Goal: Information Seeking & Learning: Find specific fact

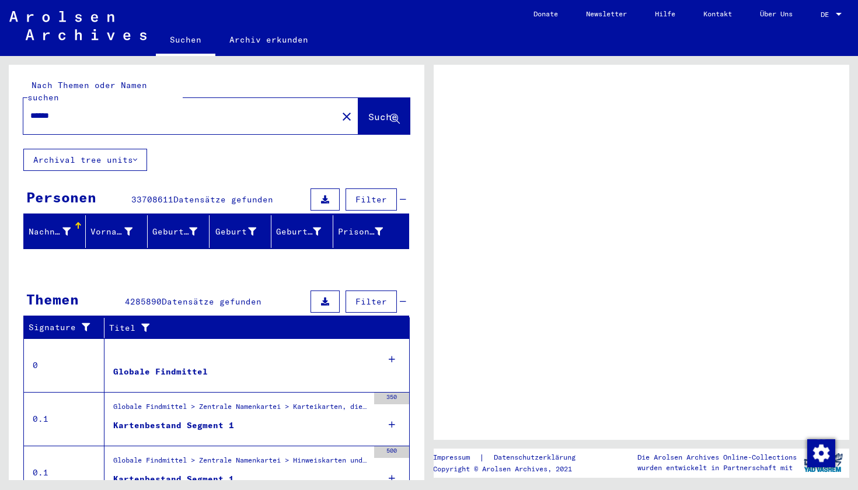
click at [834, 12] on span "DE" at bounding box center [827, 15] width 13 height 8
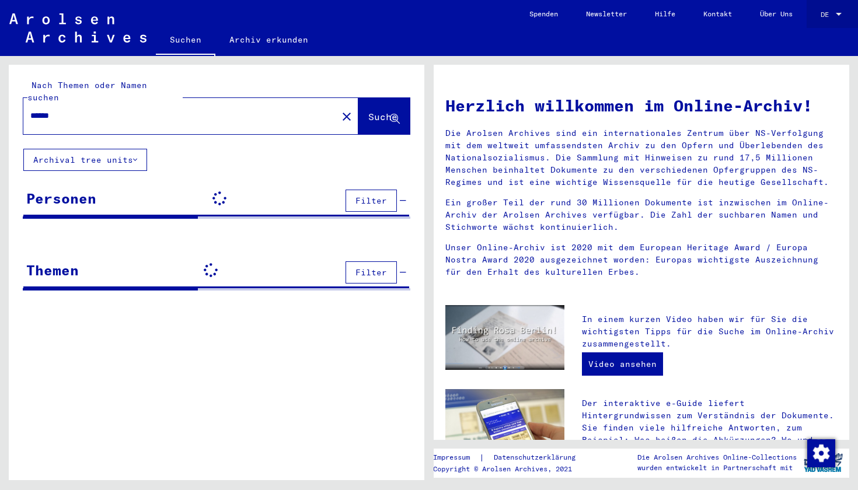
click at [825, 19] on div "DE DE" at bounding box center [832, 12] width 23 height 20
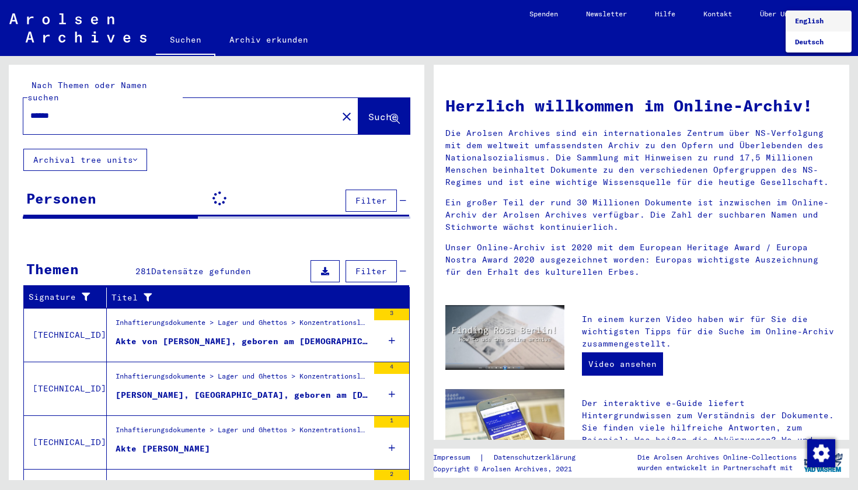
click at [810, 23] on span "English" at bounding box center [809, 20] width 29 height 9
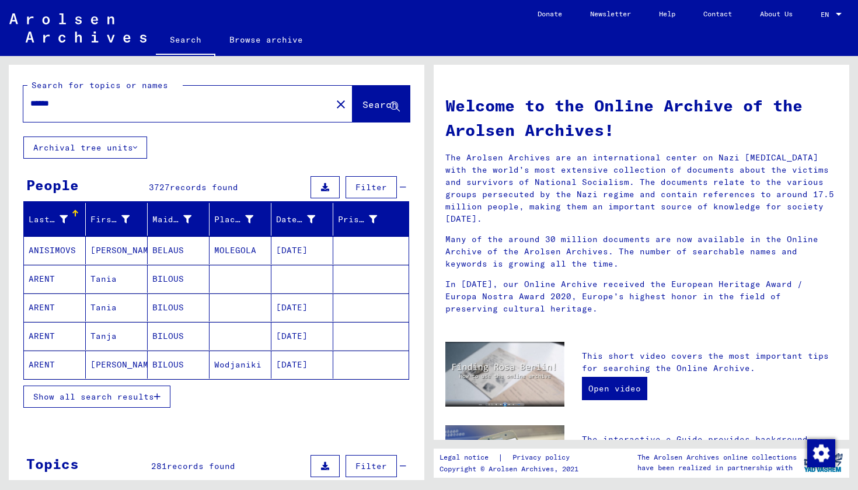
click at [154, 109] on input "******" at bounding box center [173, 103] width 287 height 12
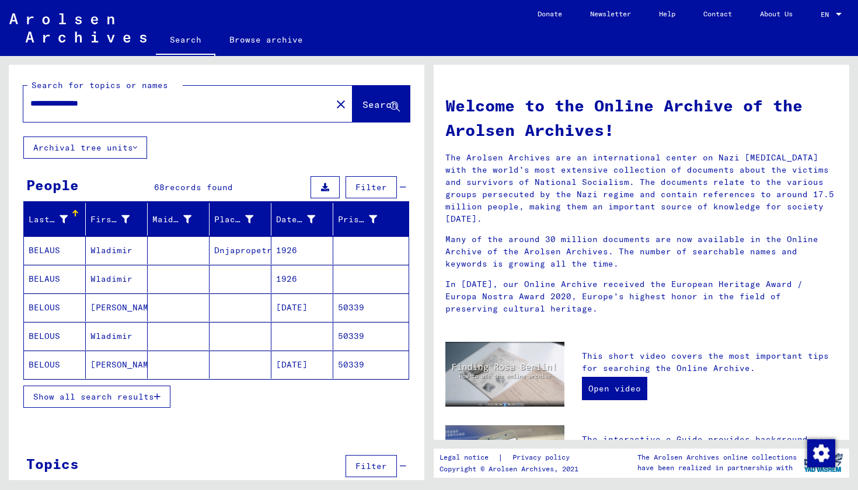
drag, startPoint x: 92, startPoint y: 251, endPoint x: 133, endPoint y: 253, distance: 40.3
click at [133, 253] on mat-cell "Wladimir" at bounding box center [117, 250] width 62 height 28
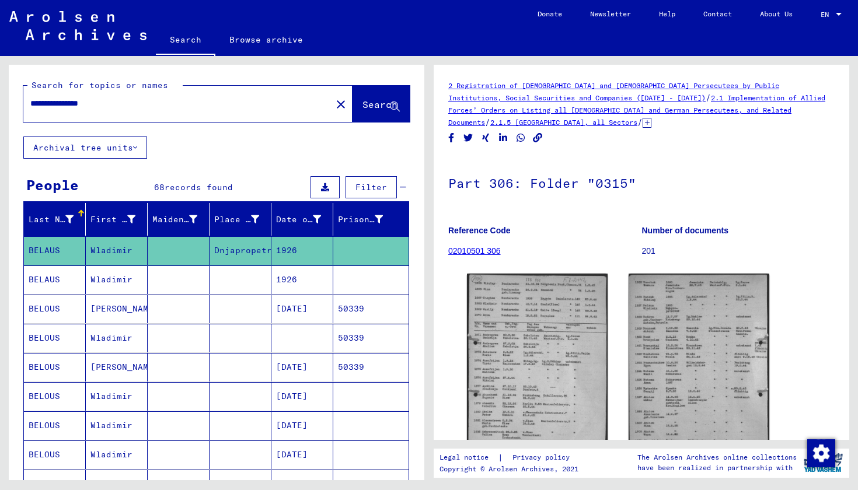
click at [100, 106] on input "**********" at bounding box center [177, 103] width 294 height 12
paste input "text"
type input "**********"
click at [191, 113] on div "**********" at bounding box center [173, 103] width 301 height 26
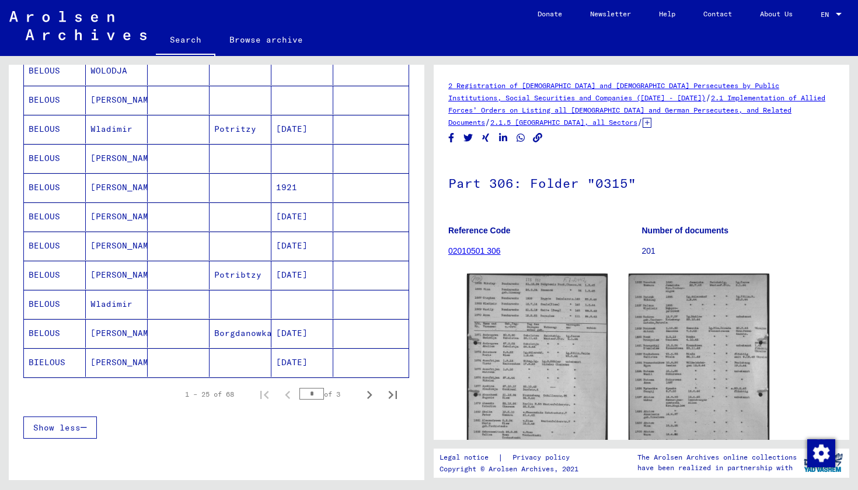
scroll to position [589, 0]
click at [372, 399] on icon "Next page" at bounding box center [369, 394] width 16 height 16
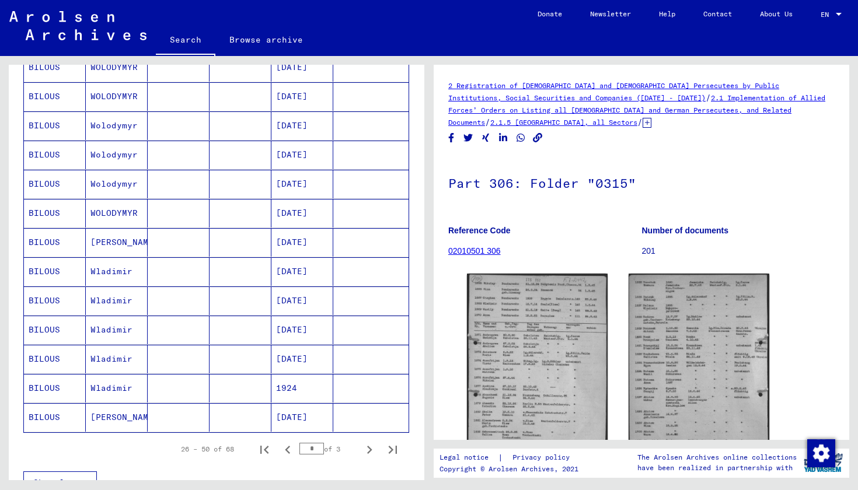
scroll to position [535, 0]
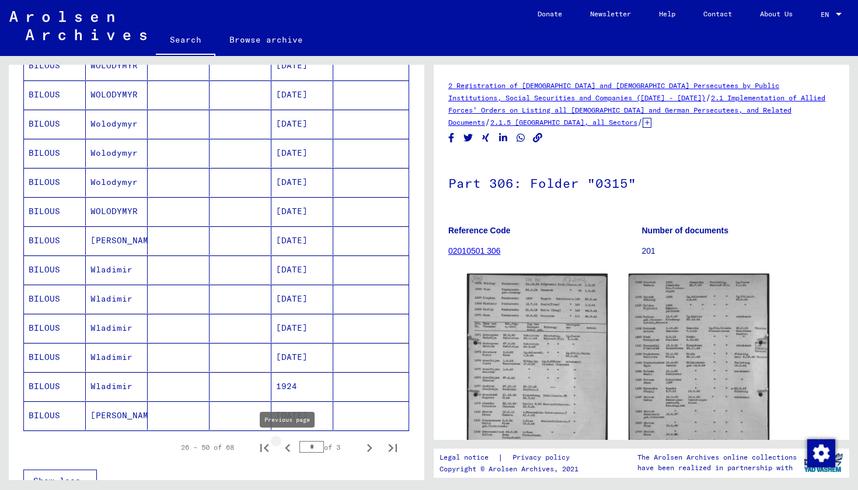
click at [292, 452] on icon "Previous page" at bounding box center [288, 448] width 16 height 16
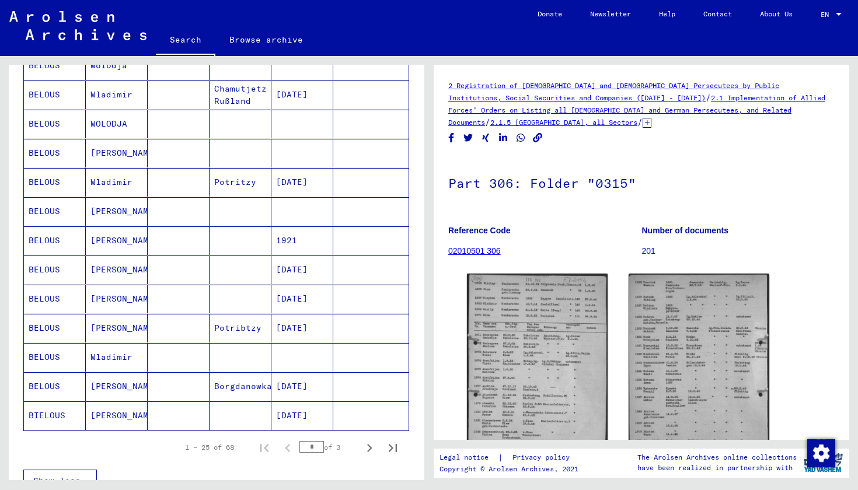
scroll to position [542, 0]
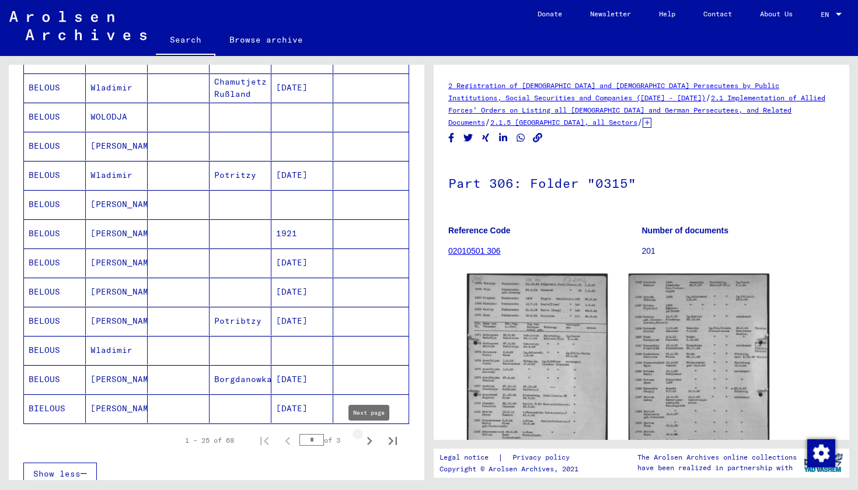
click at [372, 445] on icon "Next page" at bounding box center [369, 441] width 16 height 16
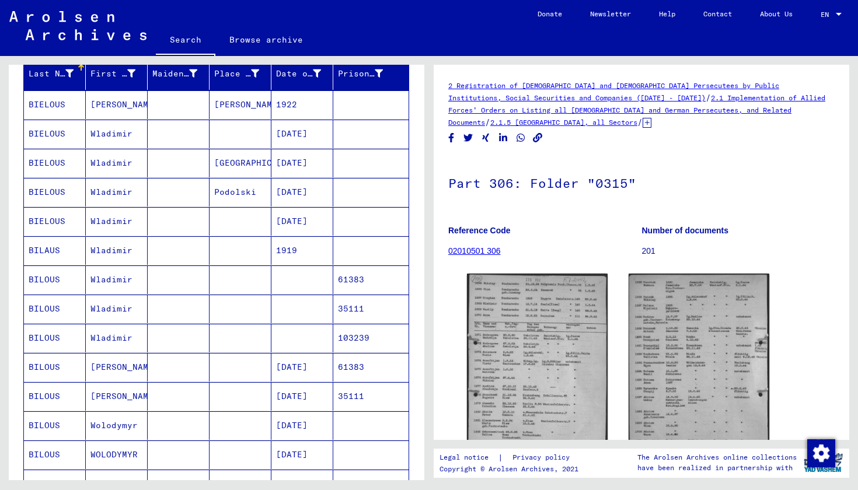
scroll to position [629, 0]
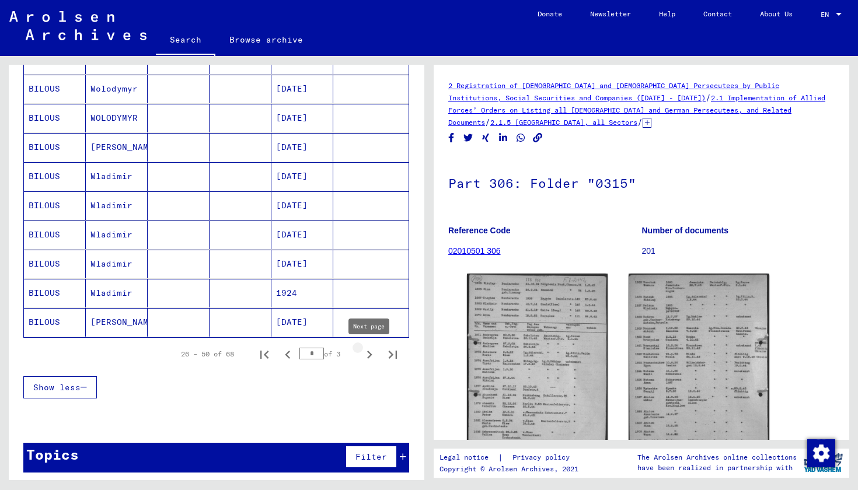
click at [369, 359] on icon "Next page" at bounding box center [369, 355] width 16 height 16
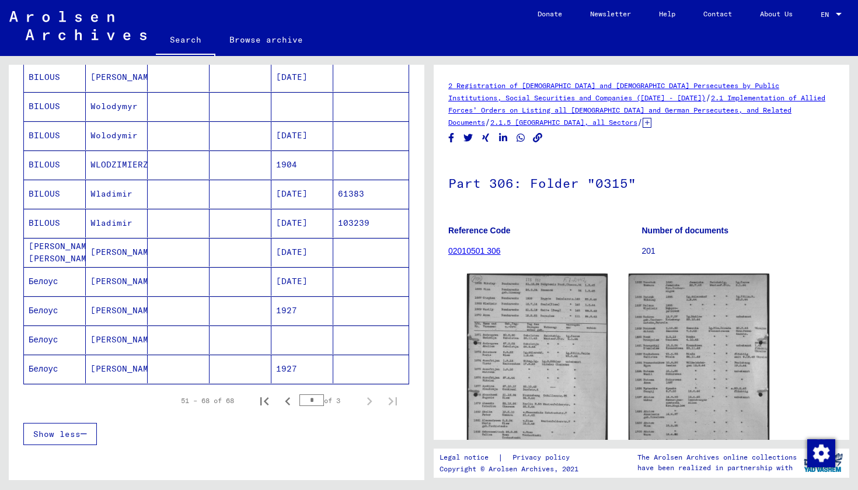
scroll to position [378, 0]
click at [284, 403] on icon "Previous page" at bounding box center [288, 401] width 16 height 16
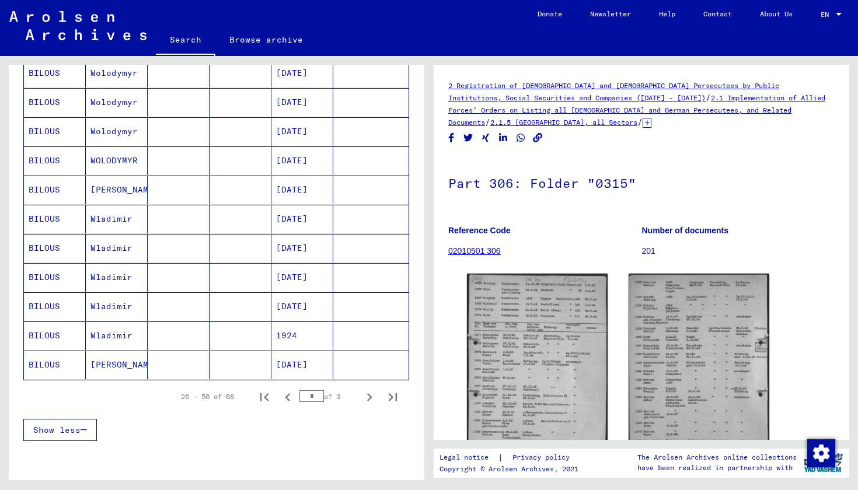
scroll to position [592, 0]
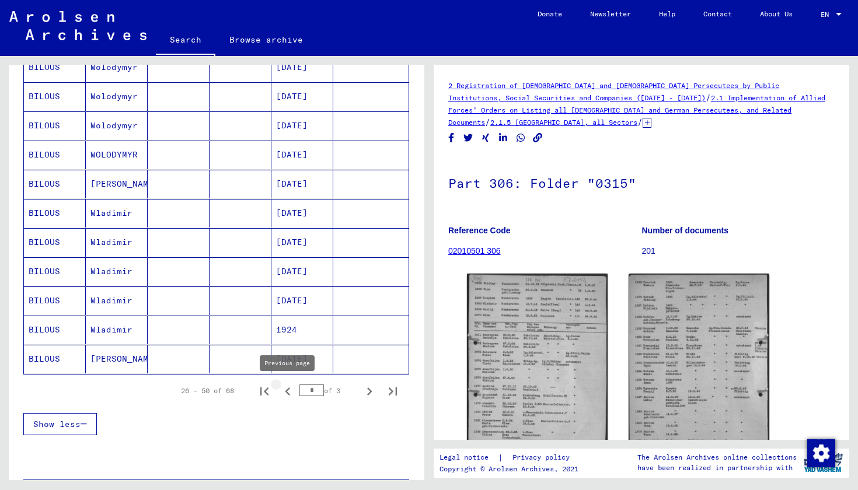
click at [293, 392] on icon "Previous page" at bounding box center [288, 392] width 16 height 16
type input "*"
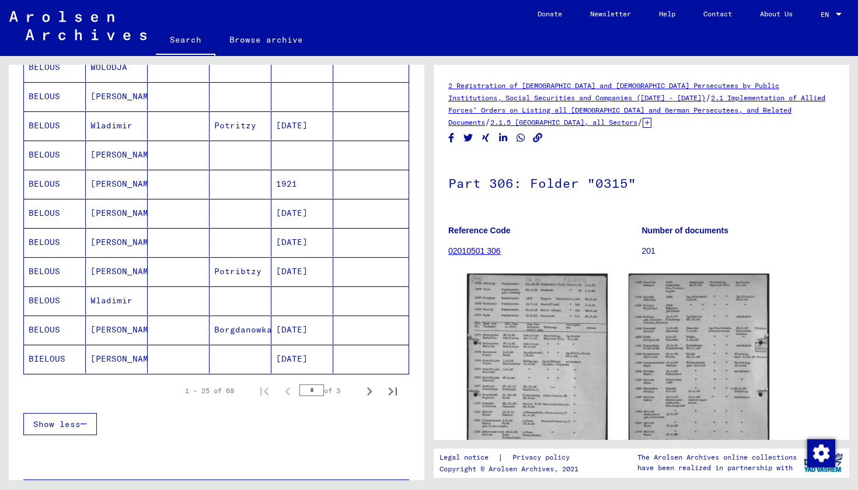
click at [116, 360] on mat-cell "[PERSON_NAME]" at bounding box center [117, 359] width 62 height 29
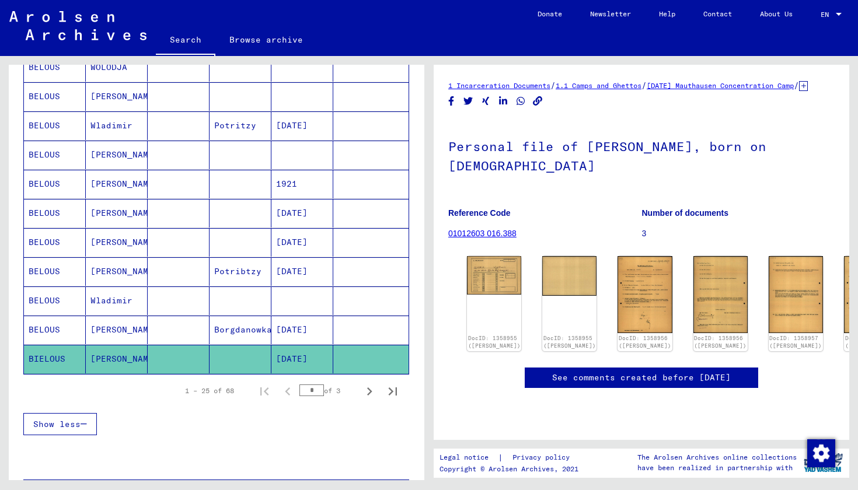
click at [560, 219] on p "Reference Code" at bounding box center [544, 213] width 193 height 12
click at [497, 284] on img at bounding box center [494, 274] width 57 height 41
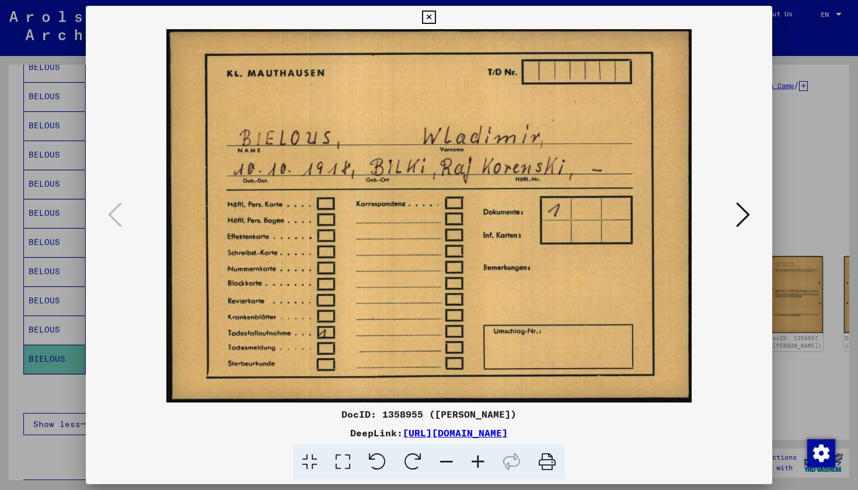
click at [738, 210] on icon at bounding box center [743, 215] width 14 height 28
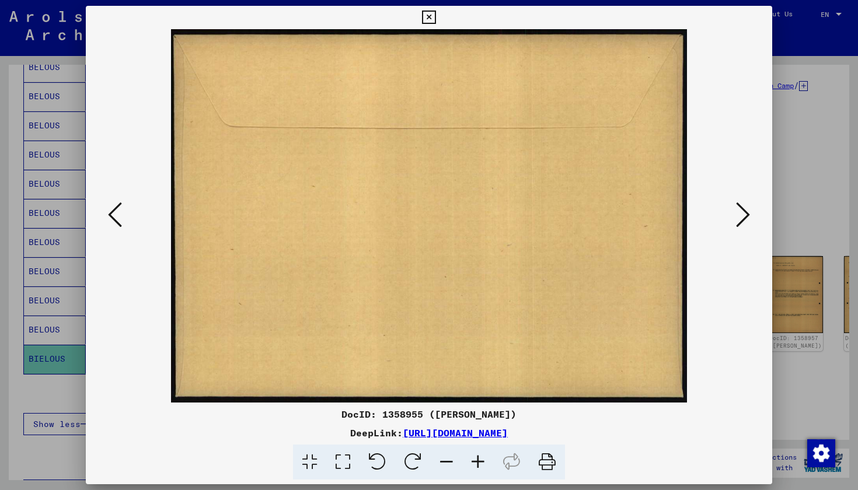
click at [738, 211] on icon at bounding box center [743, 215] width 14 height 28
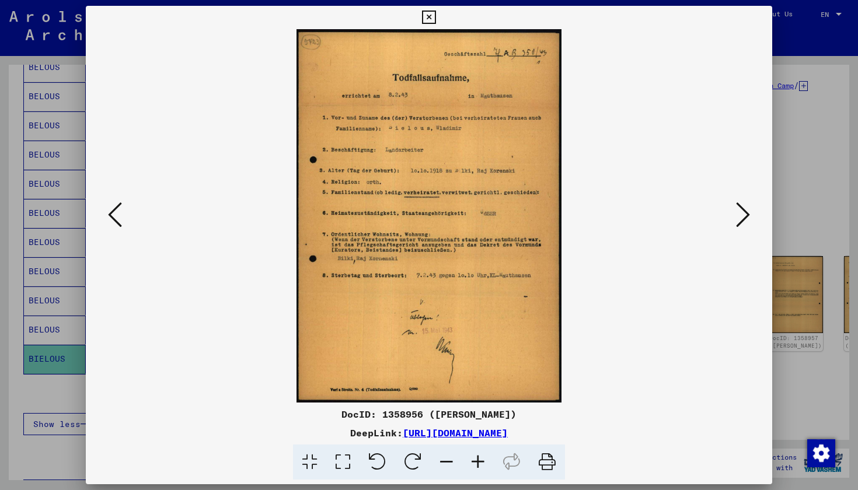
click at [738, 211] on icon at bounding box center [743, 215] width 14 height 28
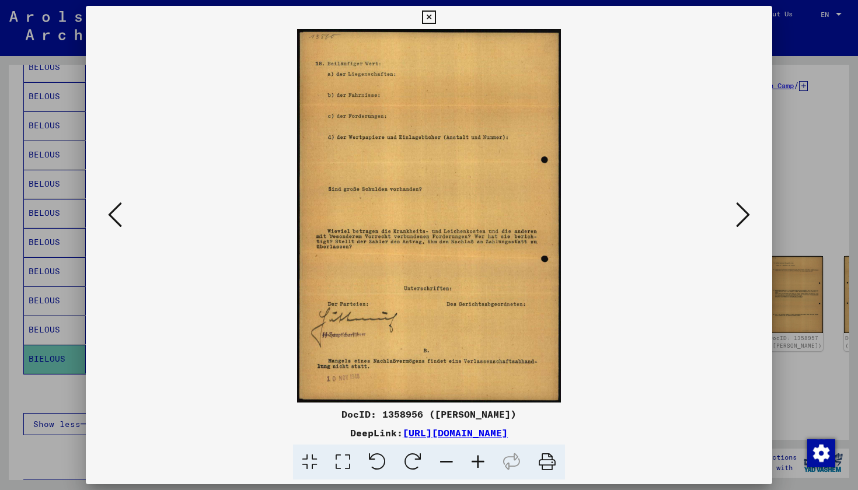
click at [738, 211] on icon at bounding box center [743, 215] width 14 height 28
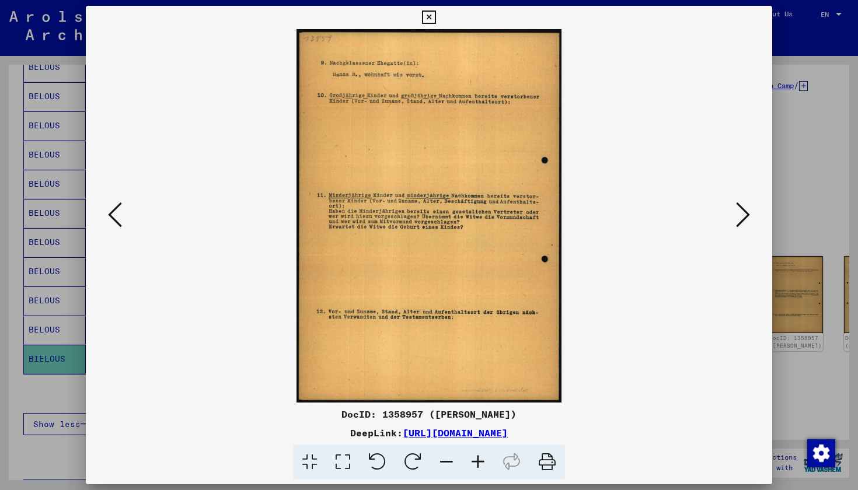
click at [738, 211] on icon at bounding box center [743, 215] width 14 height 28
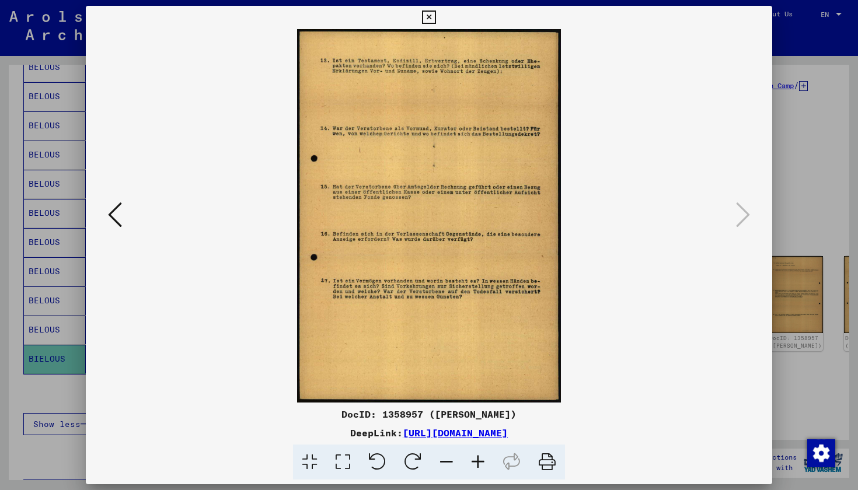
click at [439, 24] on button at bounding box center [429, 17] width 20 height 23
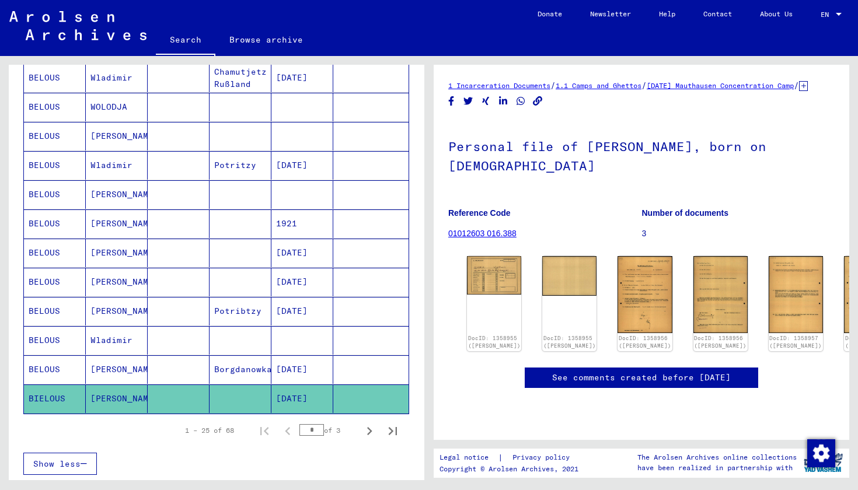
scroll to position [553, 0]
click at [364, 433] on icon "Next page" at bounding box center [369, 431] width 16 height 16
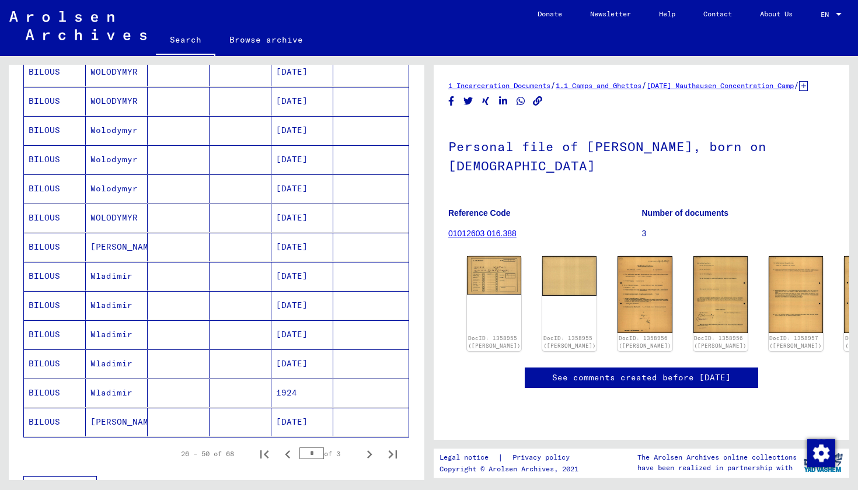
scroll to position [529, 0]
click at [362, 449] on icon "Next page" at bounding box center [369, 454] width 16 height 16
type input "*"
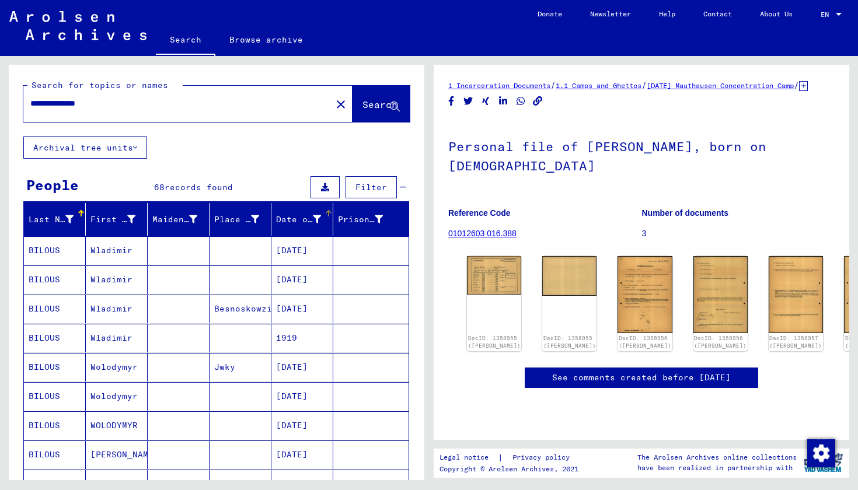
scroll to position [0, 0]
click at [334, 106] on mat-icon "close" at bounding box center [341, 104] width 14 height 14
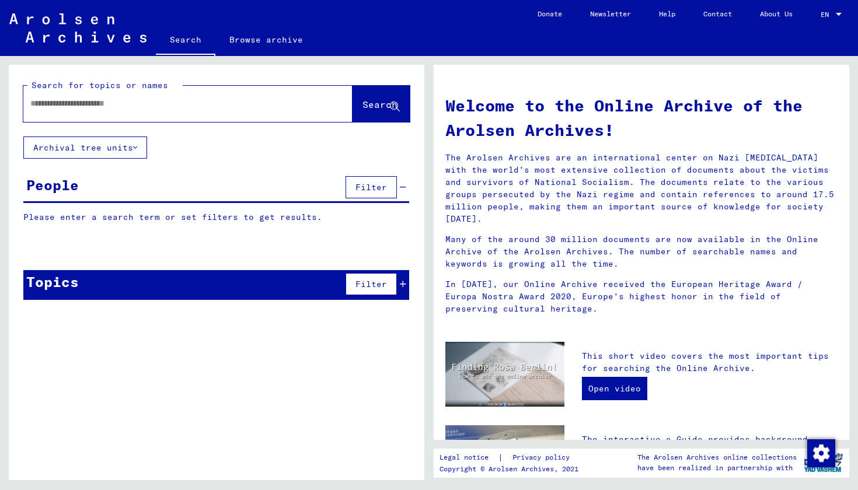
click at [227, 100] on input "text" at bounding box center [173, 103] width 287 height 12
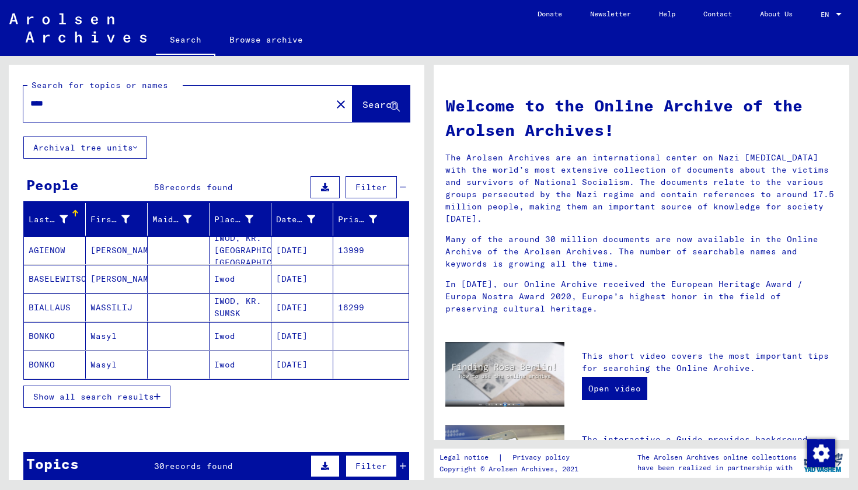
click at [207, 91] on div "****" at bounding box center [170, 103] width 294 height 26
drag, startPoint x: 72, startPoint y: 308, endPoint x: 31, endPoint y: 308, distance: 40.9
click at [31, 308] on mat-cell "BIALLAUS" at bounding box center [55, 308] width 62 height 28
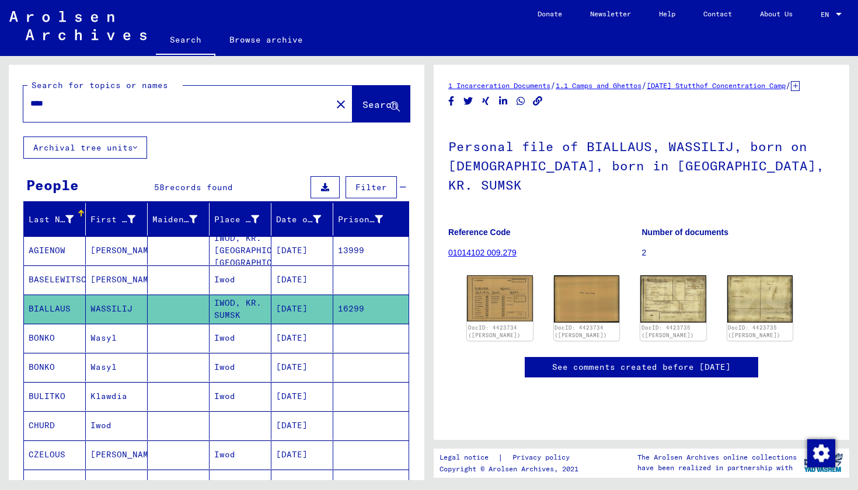
click at [254, 107] on input "****" at bounding box center [177, 103] width 294 height 12
type input "****"
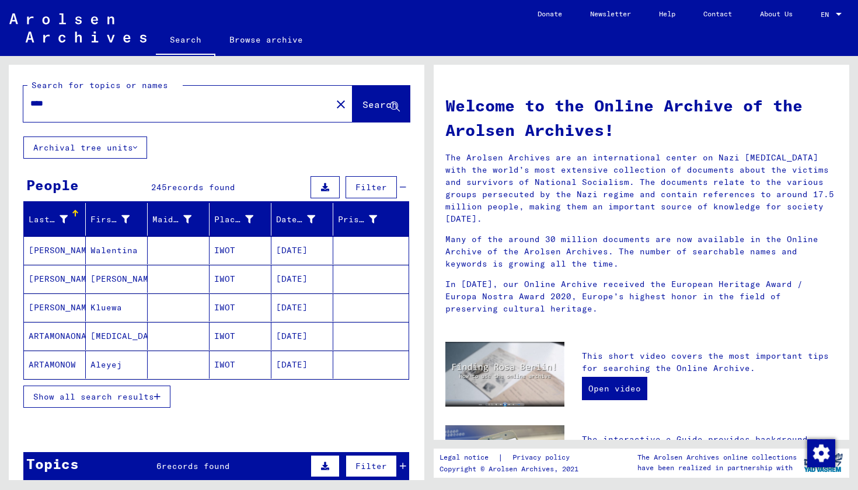
click at [138, 403] on button "Show all search results" at bounding box center [96, 397] width 147 height 22
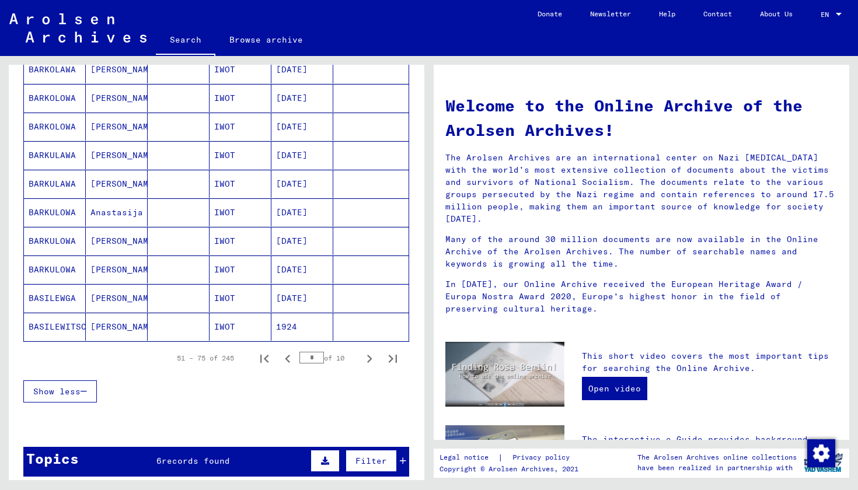
scroll to position [615, 0]
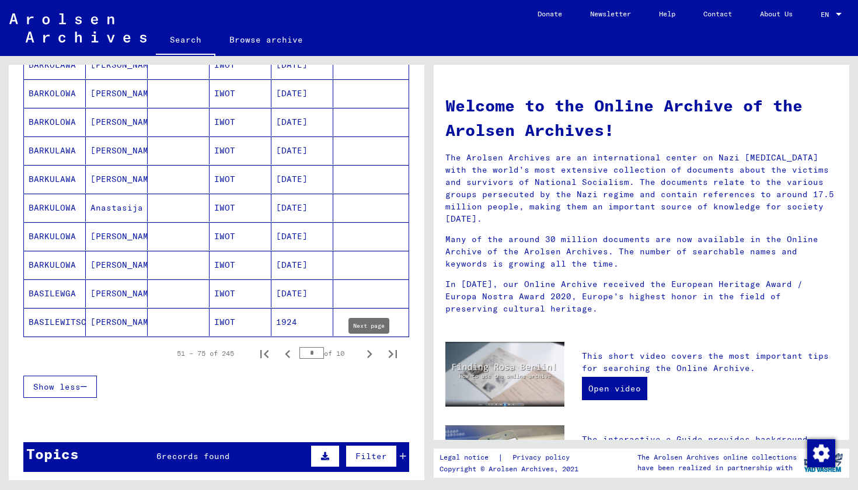
click at [363, 356] on icon "Next page" at bounding box center [369, 354] width 16 height 16
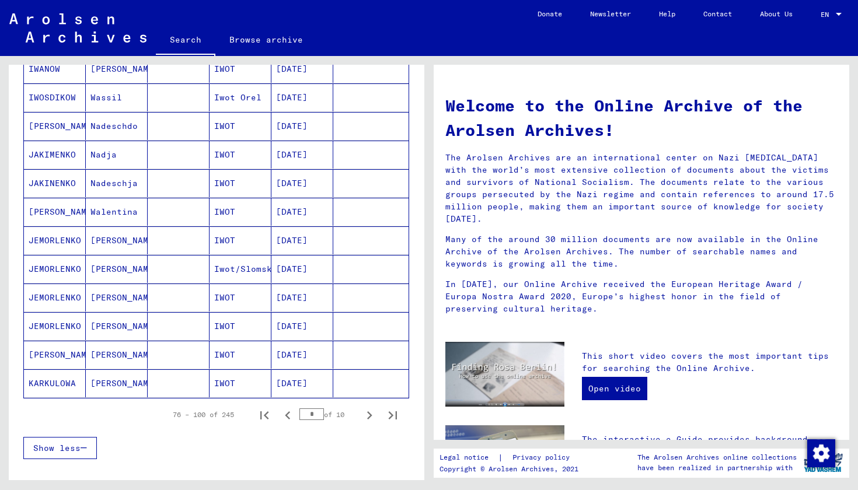
scroll to position [555, 0]
click at [288, 416] on icon "Previous page" at bounding box center [288, 414] width 16 height 16
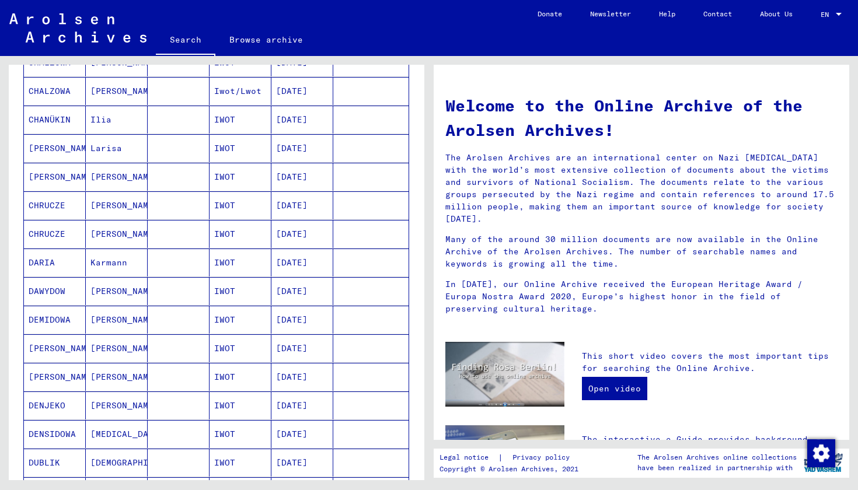
scroll to position [698, 0]
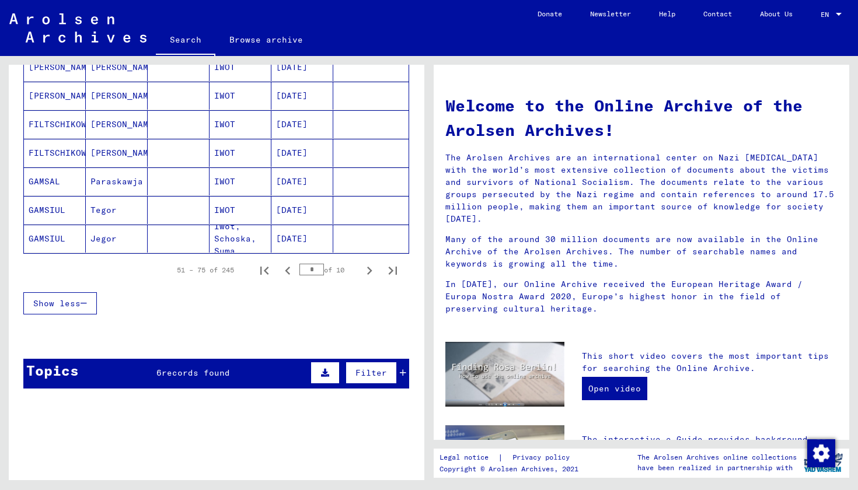
click at [286, 273] on icon "Previous page" at bounding box center [288, 271] width 16 height 16
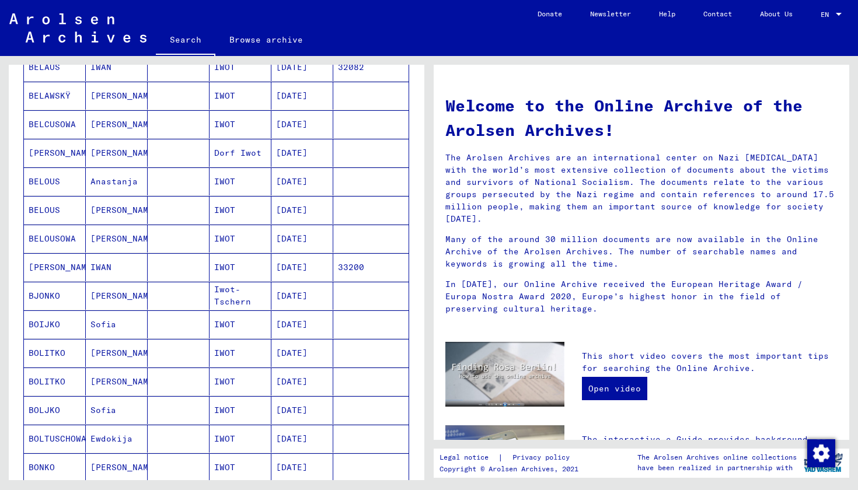
scroll to position [174, 0]
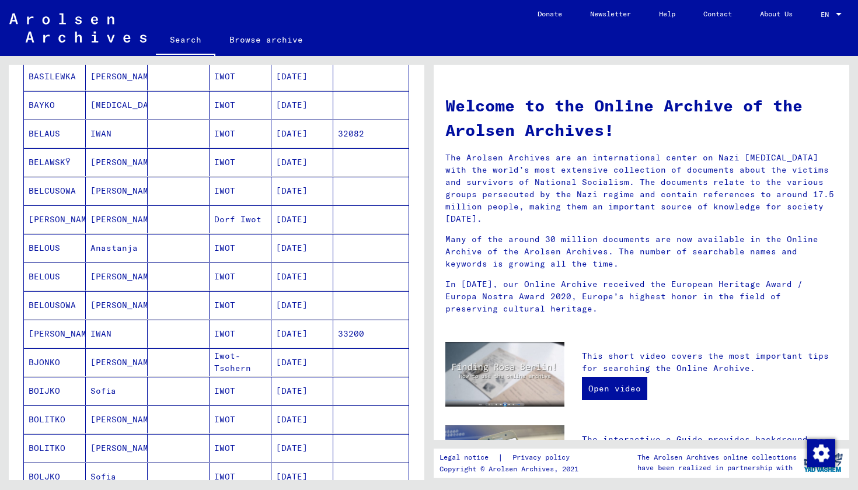
click at [261, 244] on mat-cell "IWOT" at bounding box center [241, 248] width 62 height 28
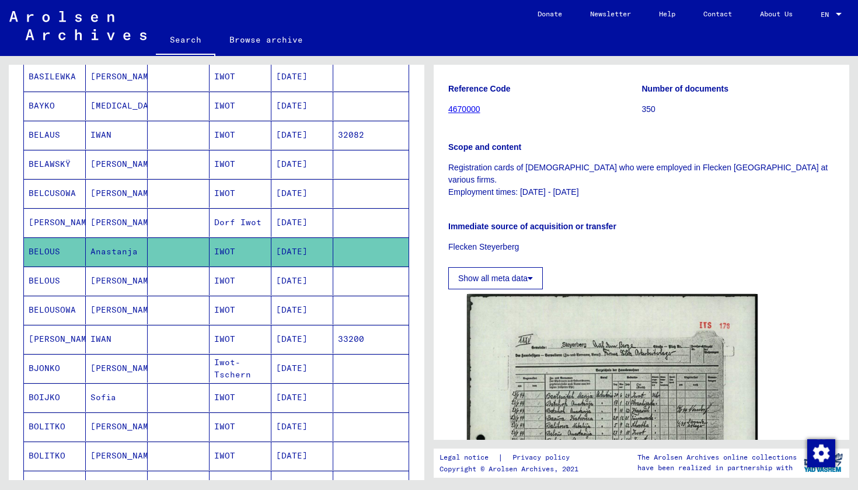
scroll to position [230, 0]
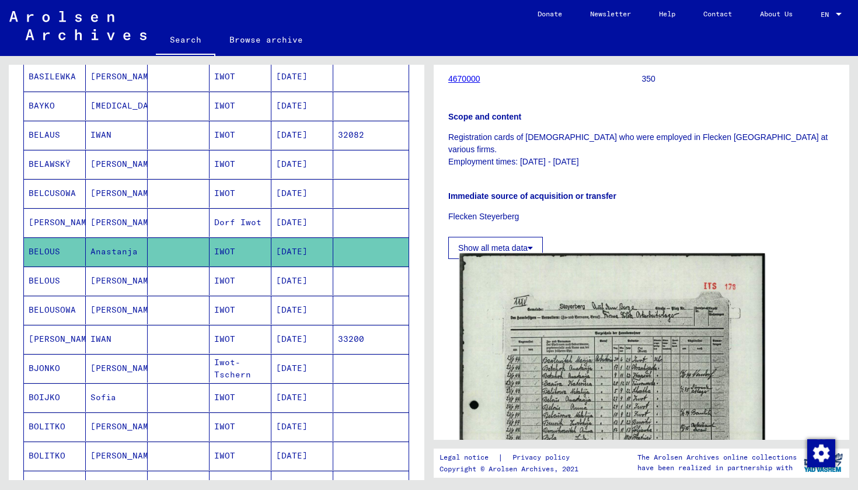
click at [536, 381] on img at bounding box center [612, 466] width 305 height 426
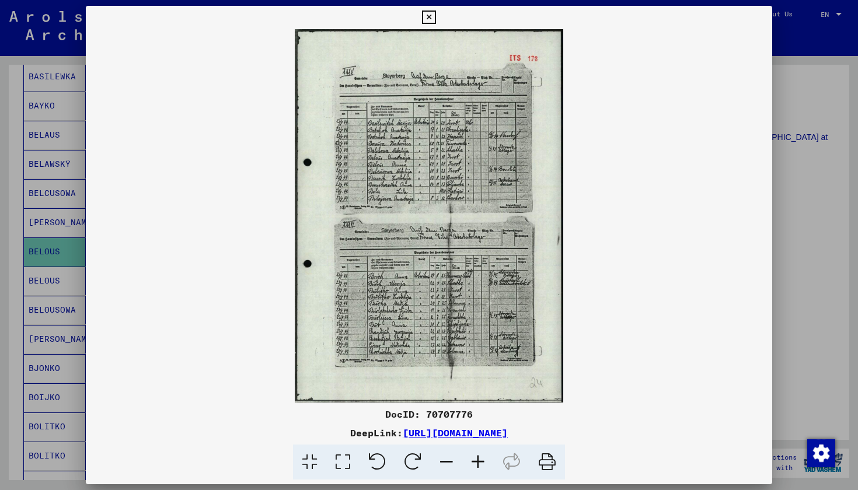
click at [481, 456] on icon at bounding box center [478, 463] width 32 height 36
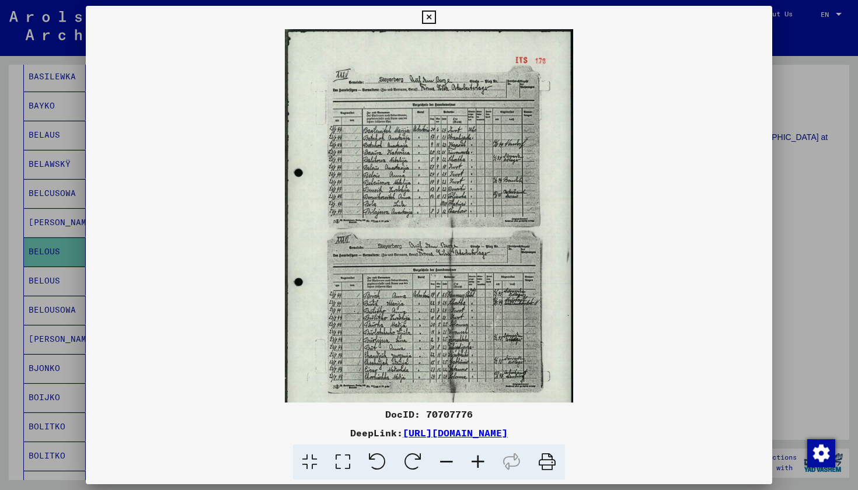
click at [481, 456] on icon at bounding box center [478, 463] width 32 height 36
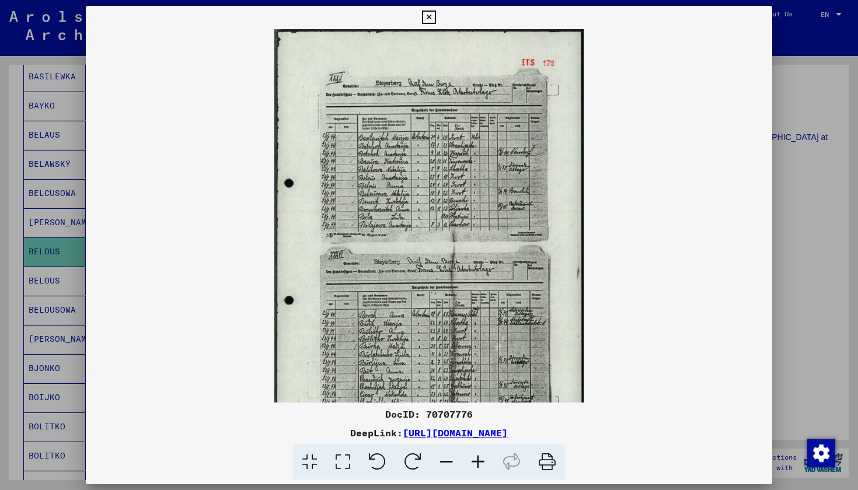
click at [481, 456] on icon at bounding box center [478, 463] width 32 height 36
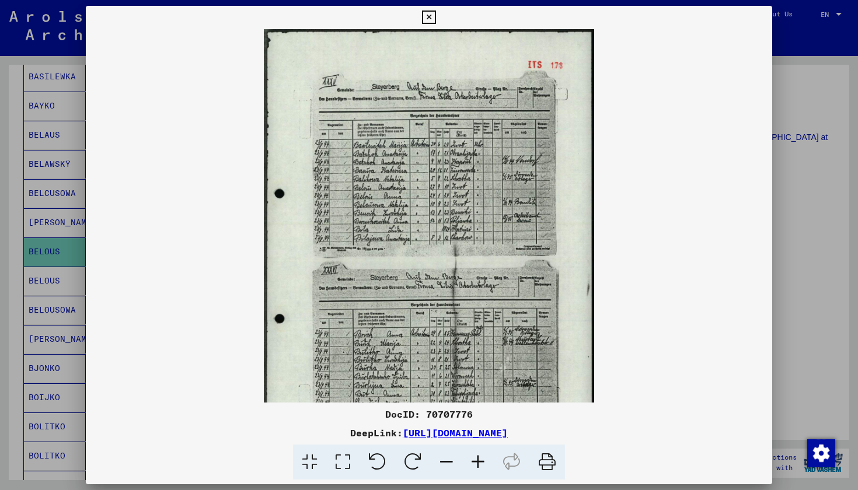
click at [481, 456] on icon at bounding box center [478, 463] width 32 height 36
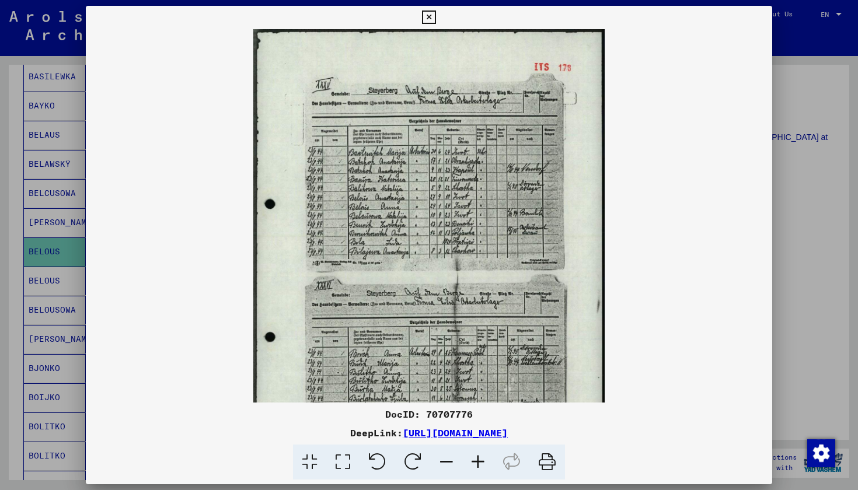
click at [481, 456] on icon at bounding box center [478, 463] width 32 height 36
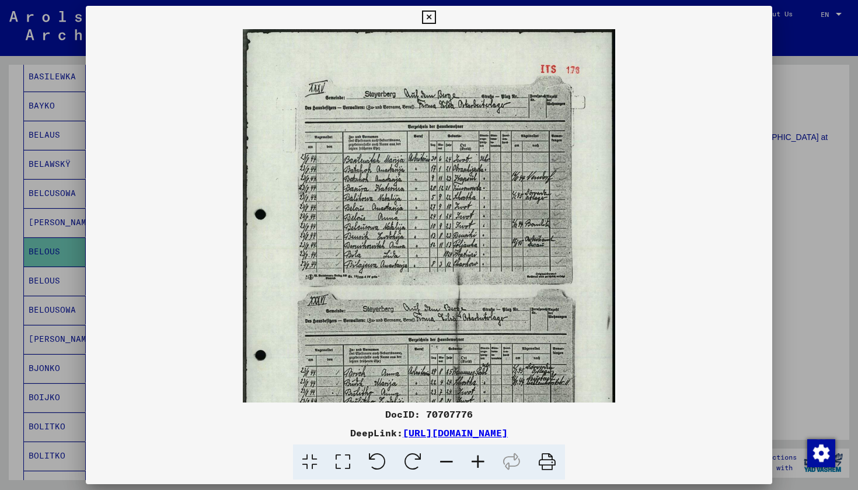
click at [481, 456] on icon at bounding box center [478, 463] width 32 height 36
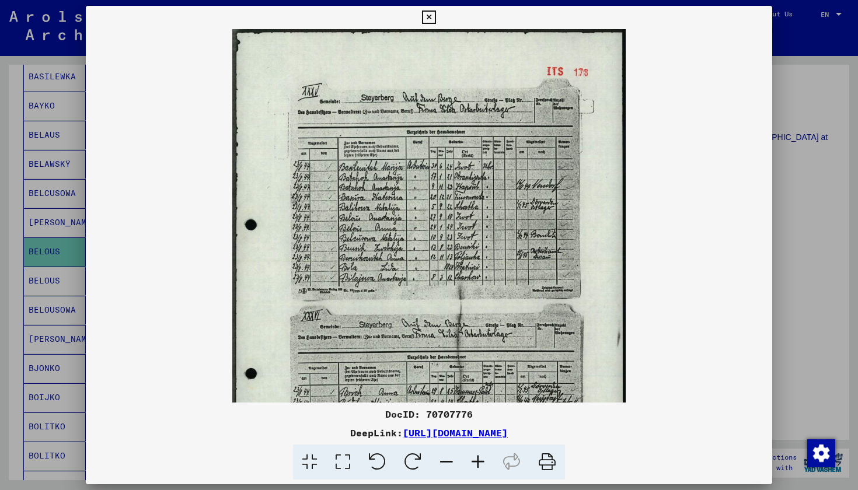
click at [435, 20] on icon at bounding box center [428, 18] width 13 height 14
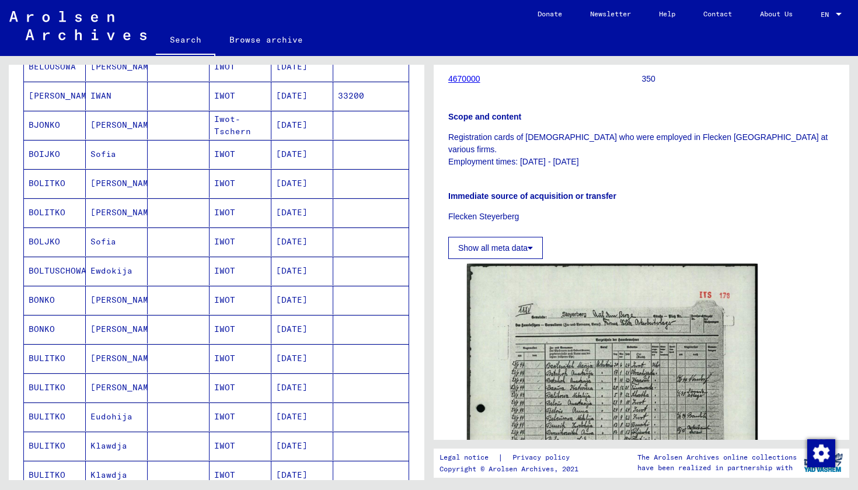
scroll to position [549, 0]
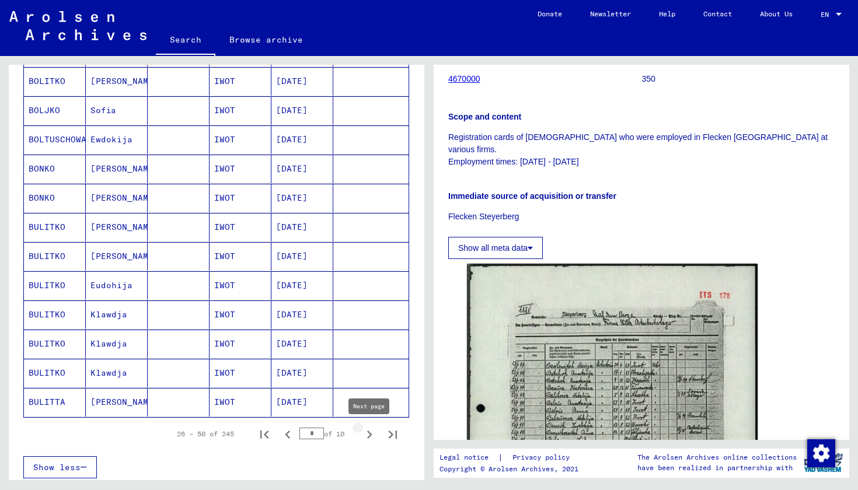
click at [367, 429] on icon "Next page" at bounding box center [369, 435] width 16 height 16
type input "*"
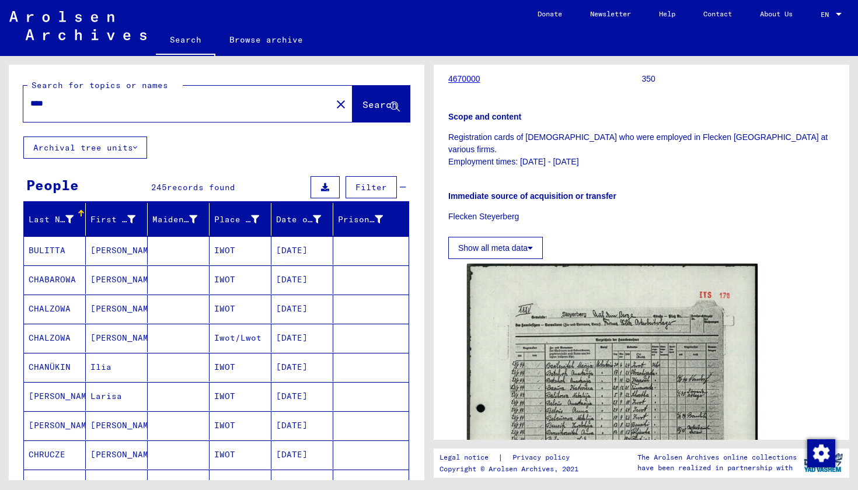
scroll to position [0, 0]
click at [139, 115] on div "****" at bounding box center [173, 103] width 301 height 26
click at [128, 109] on input "****" at bounding box center [177, 103] width 294 height 12
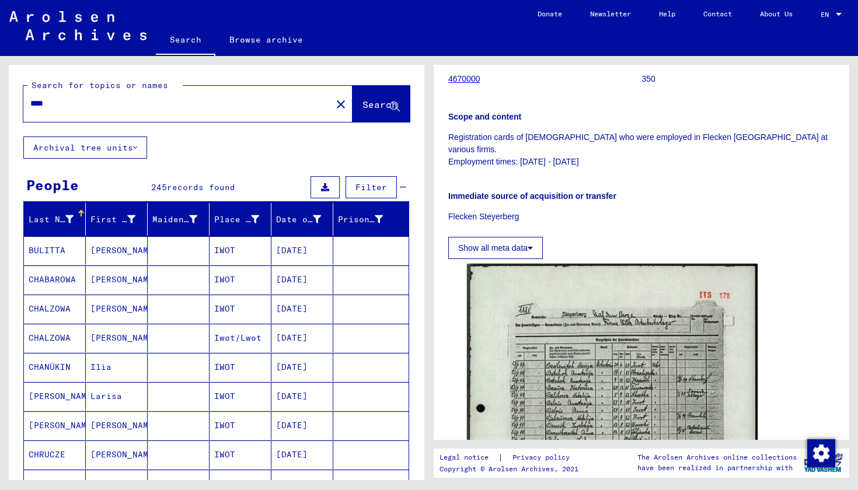
type input "*"
paste input "********"
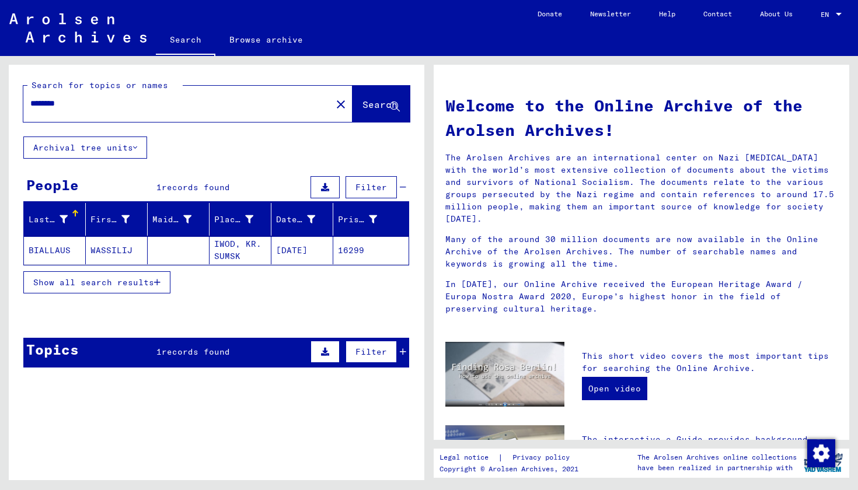
click at [55, 104] on input "********" at bounding box center [173, 103] width 287 height 12
type input "*******"
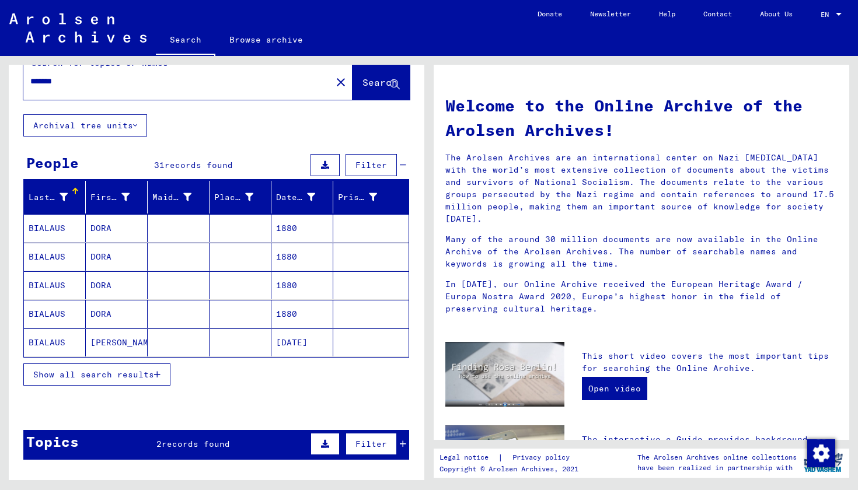
scroll to position [2, 0]
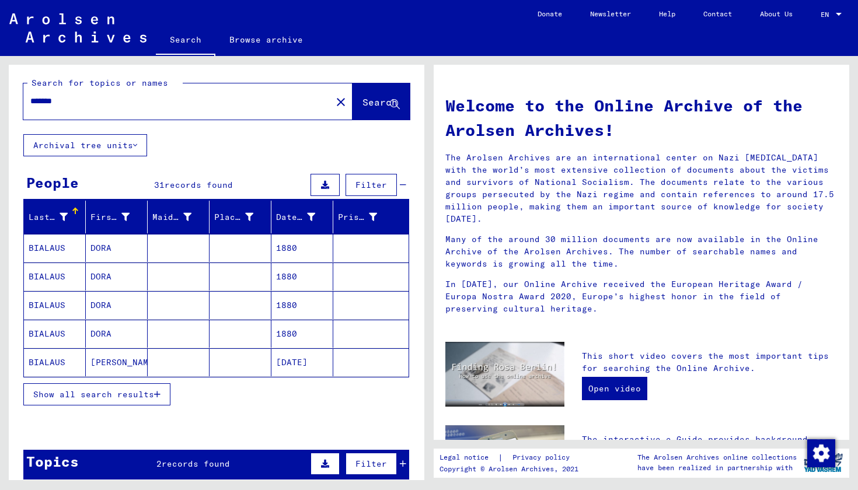
click at [104, 393] on span "Show all search results" at bounding box center [93, 394] width 121 height 11
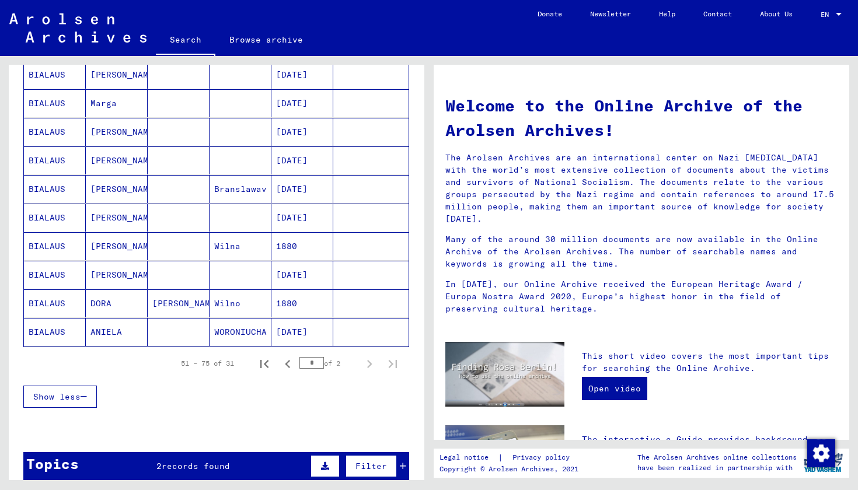
scroll to position [607, 0]
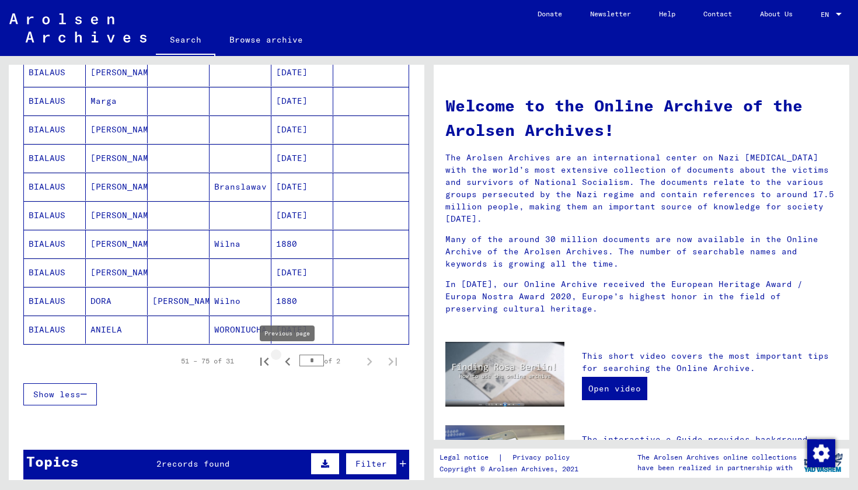
click at [288, 362] on icon "Previous page" at bounding box center [288, 362] width 16 height 16
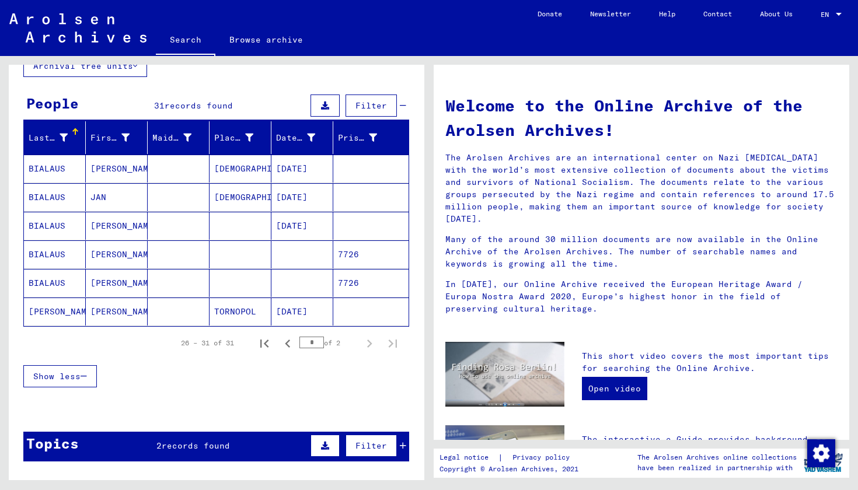
scroll to position [70, 0]
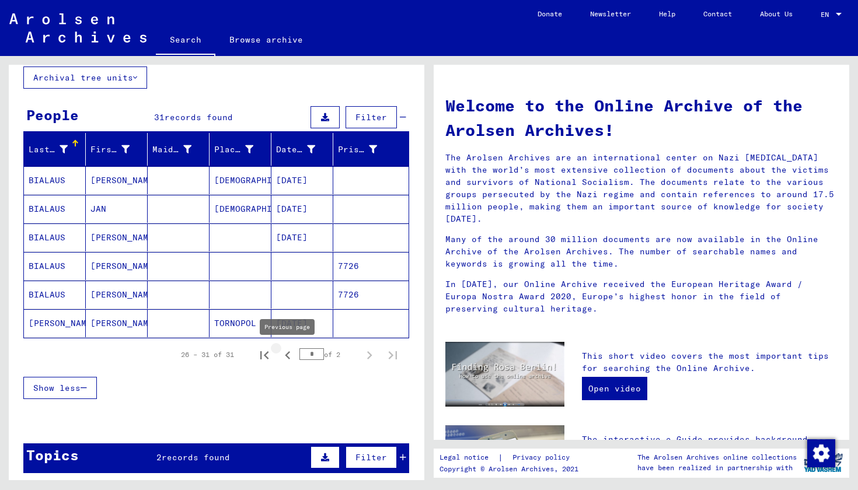
click at [291, 357] on icon "Previous page" at bounding box center [288, 355] width 16 height 16
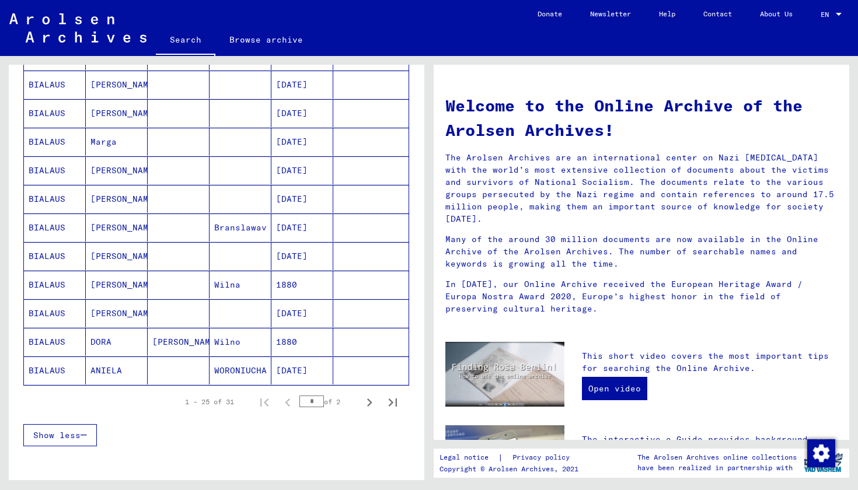
scroll to position [577, 0]
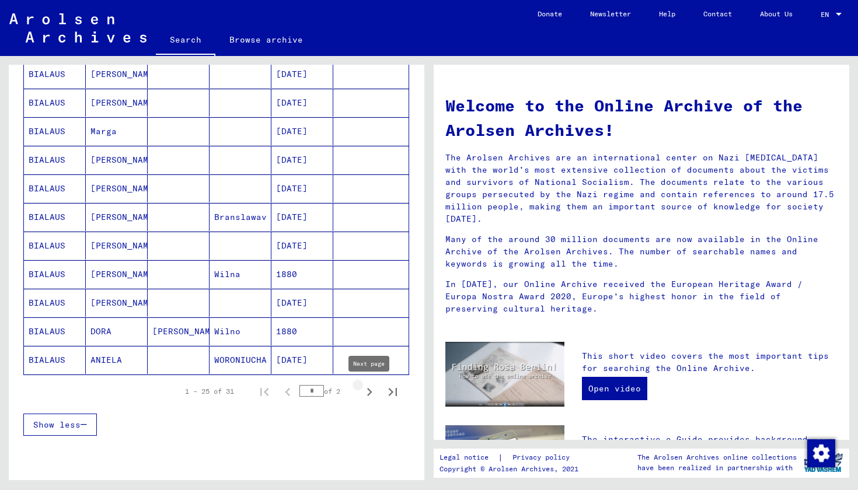
click at [362, 394] on icon "Next page" at bounding box center [369, 392] width 16 height 16
type input "*"
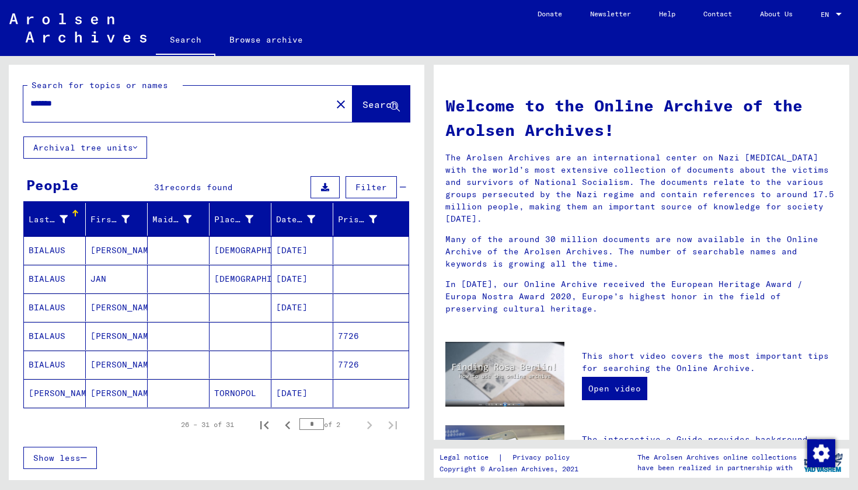
scroll to position [0, 0]
click at [180, 110] on div "*******" at bounding box center [170, 103] width 294 height 26
click at [140, 104] on input "*******" at bounding box center [173, 103] width 287 height 12
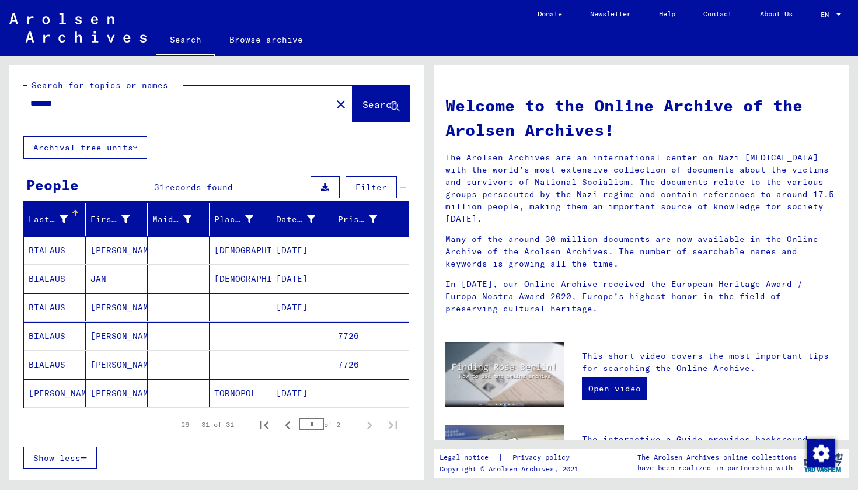
click at [140, 104] on input "*******" at bounding box center [173, 103] width 287 height 12
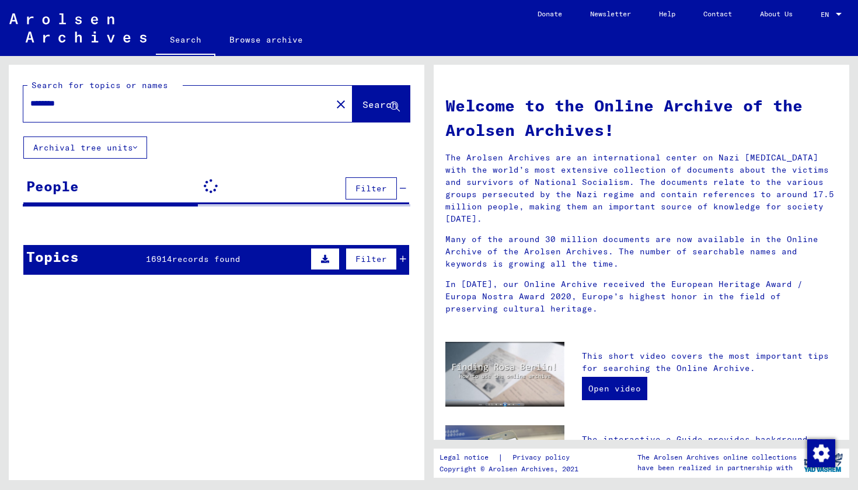
click at [179, 97] on div "********" at bounding box center [170, 103] width 294 height 26
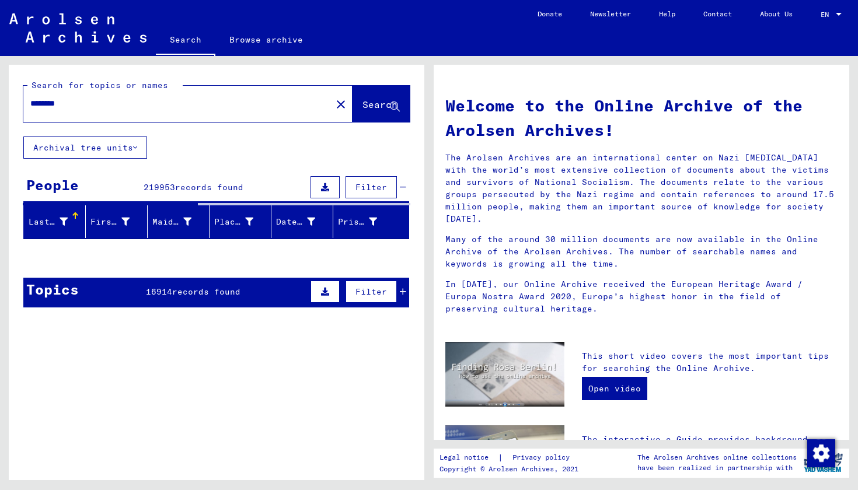
click at [173, 109] on input "********" at bounding box center [173, 103] width 287 height 12
paste input "********"
click at [47, 100] on input "**********" at bounding box center [173, 103] width 287 height 12
click at [48, 102] on input "**********" at bounding box center [173, 103] width 287 height 12
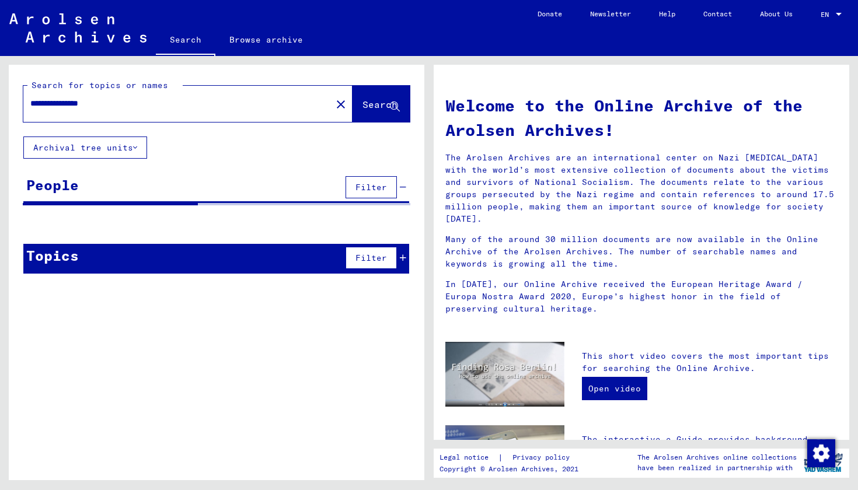
click at [74, 105] on input "**********" at bounding box center [173, 103] width 287 height 12
type input "**********"
click at [384, 103] on span "Search" at bounding box center [380, 105] width 35 height 12
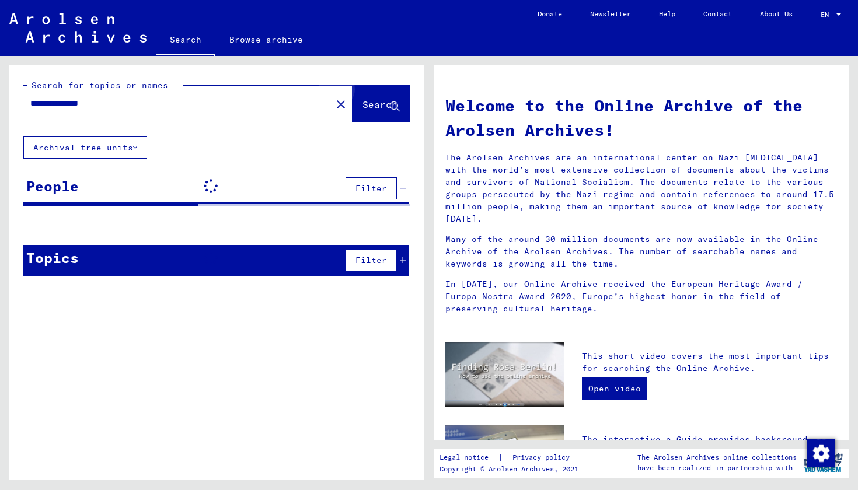
click at [384, 103] on span "Search" at bounding box center [380, 105] width 35 height 12
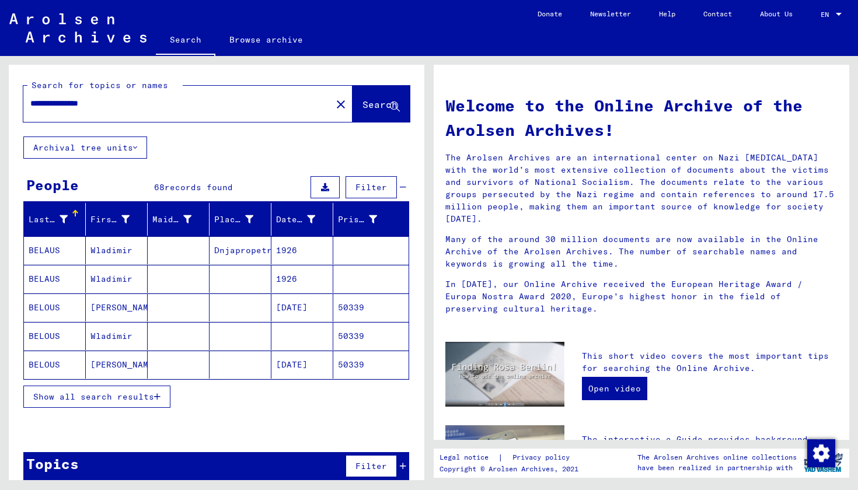
click at [126, 400] on span "Show all search results" at bounding box center [93, 397] width 121 height 11
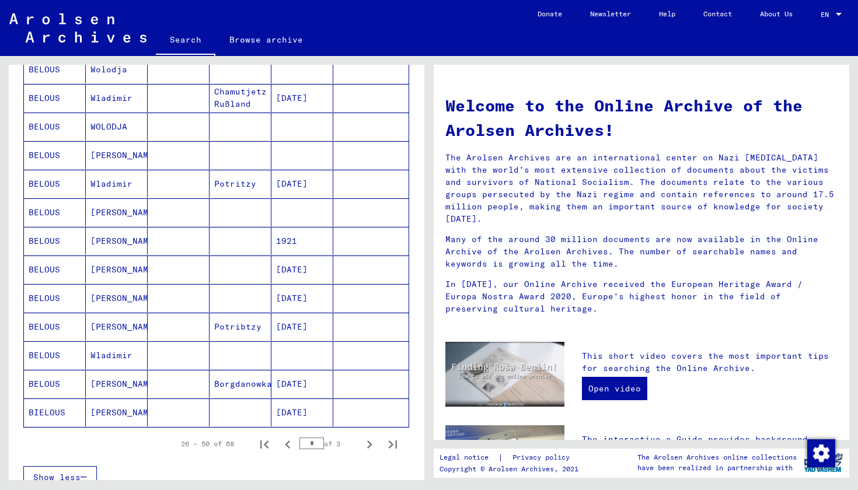
scroll to position [524, 0]
click at [285, 444] on icon "Previous page" at bounding box center [288, 445] width 16 height 16
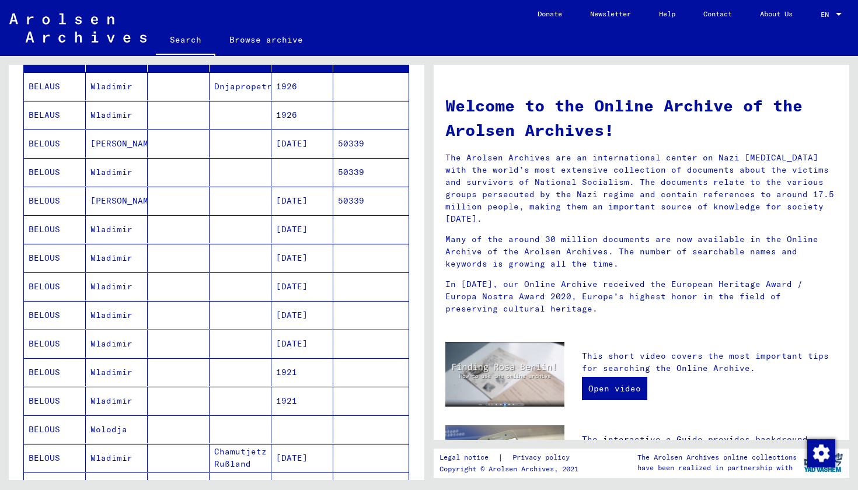
scroll to position [95, 0]
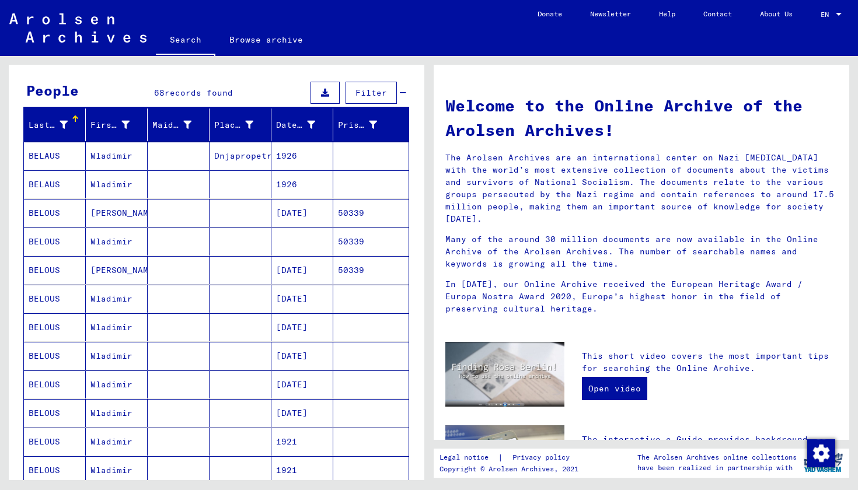
click at [306, 176] on mat-cell "1926" at bounding box center [302, 184] width 62 height 28
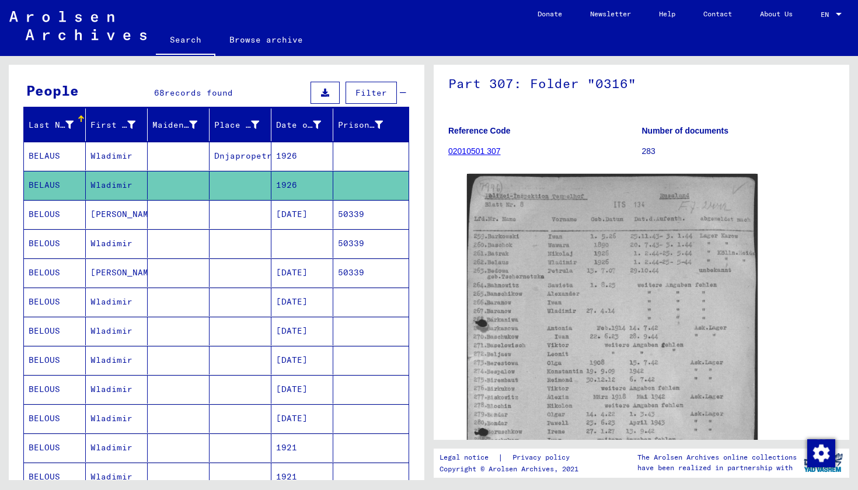
scroll to position [103, 0]
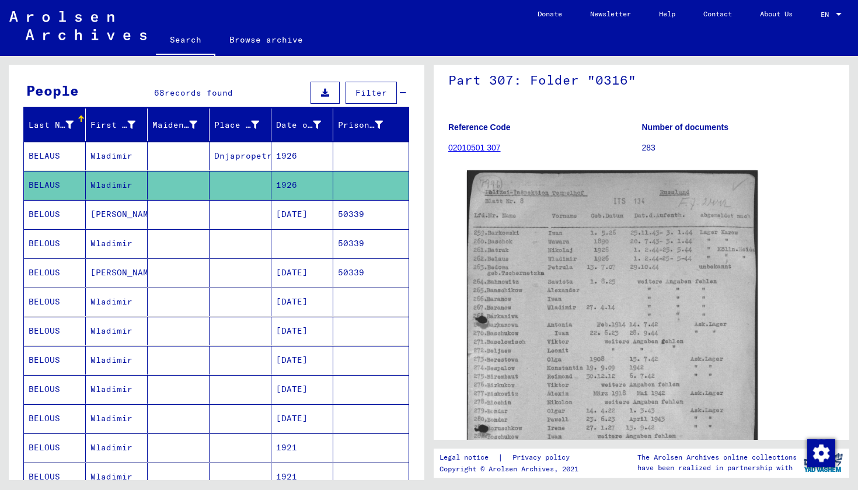
click at [306, 222] on mat-cell "[DATE]" at bounding box center [302, 214] width 62 height 29
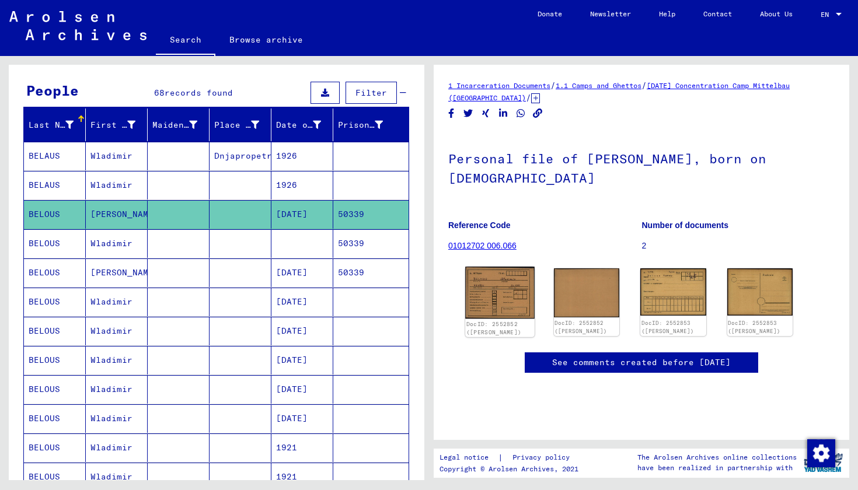
click at [503, 306] on img at bounding box center [499, 293] width 69 height 52
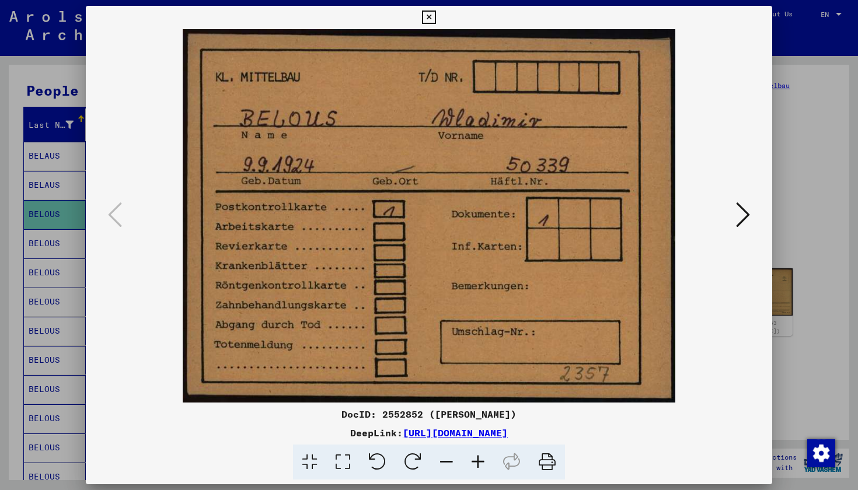
click at [435, 21] on icon at bounding box center [428, 18] width 13 height 14
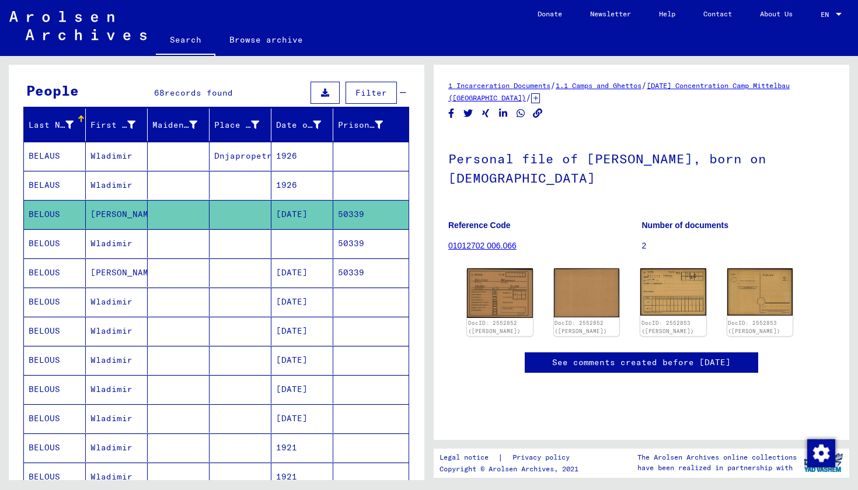
click at [315, 278] on mat-cell "[DATE]" at bounding box center [302, 273] width 62 height 29
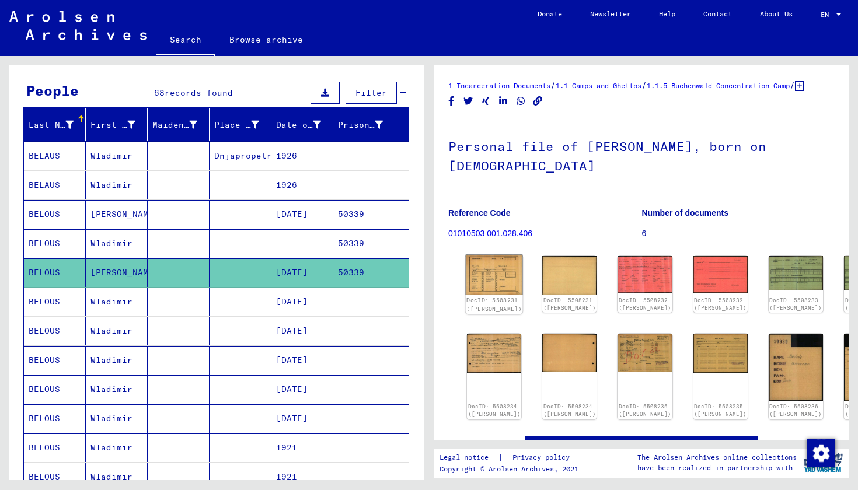
click at [485, 289] on img at bounding box center [494, 275] width 57 height 41
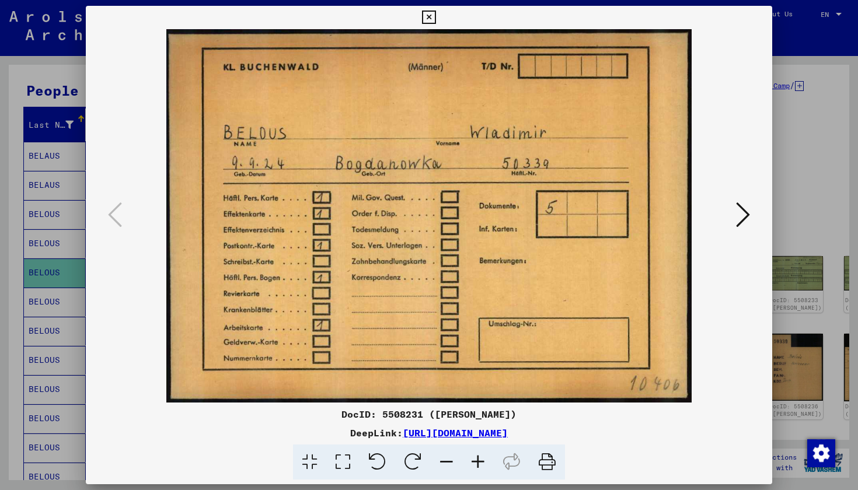
click at [736, 216] on icon at bounding box center [743, 215] width 14 height 28
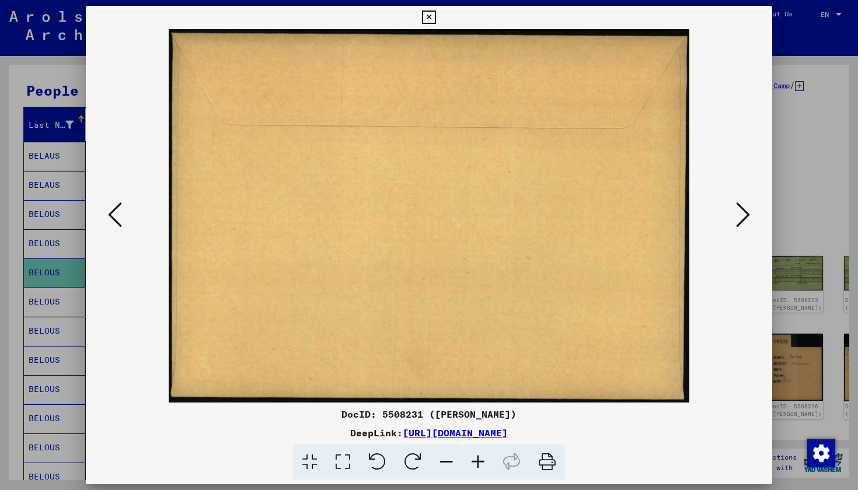
click at [736, 216] on icon at bounding box center [743, 215] width 14 height 28
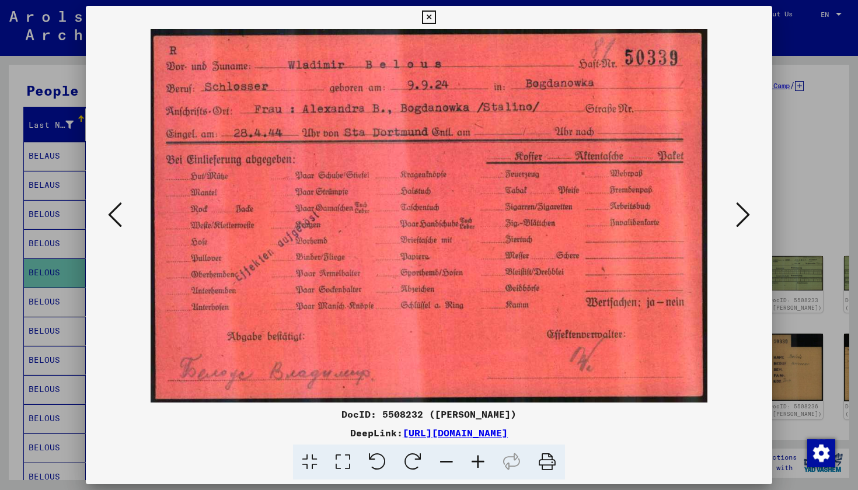
click at [736, 216] on icon at bounding box center [743, 215] width 14 height 28
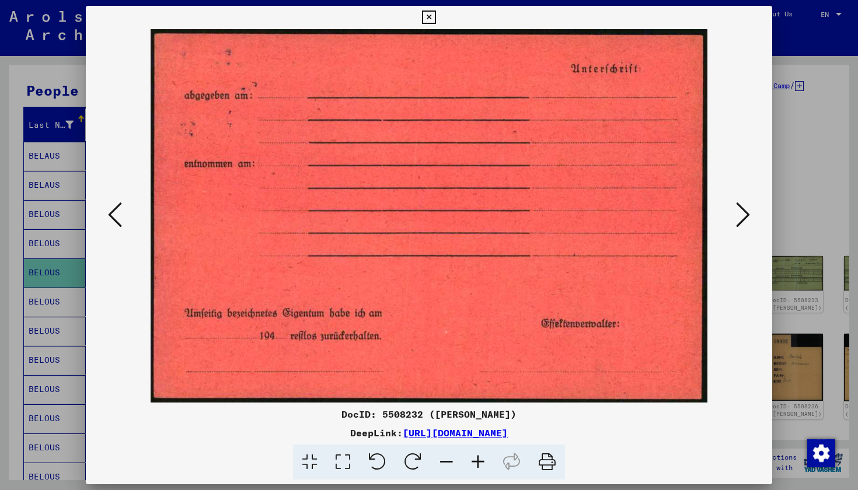
click at [736, 216] on icon at bounding box center [743, 215] width 14 height 28
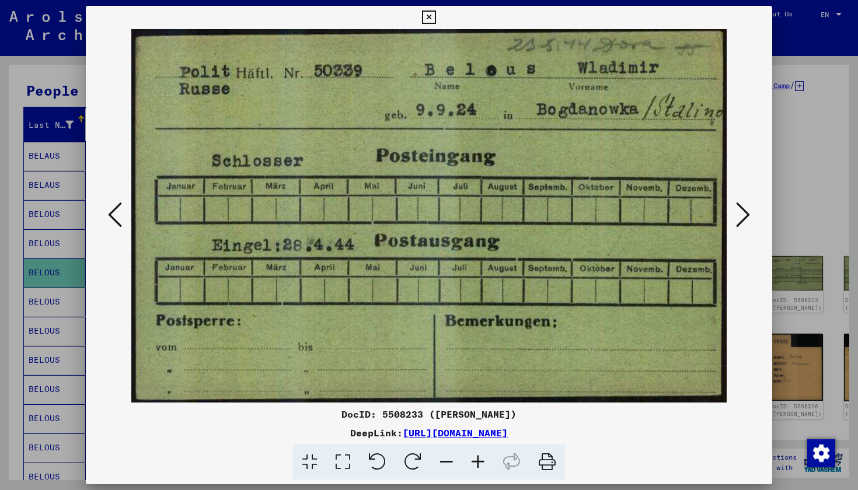
click at [755, 93] on div at bounding box center [429, 216] width 686 height 374
click at [435, 18] on icon at bounding box center [428, 18] width 13 height 14
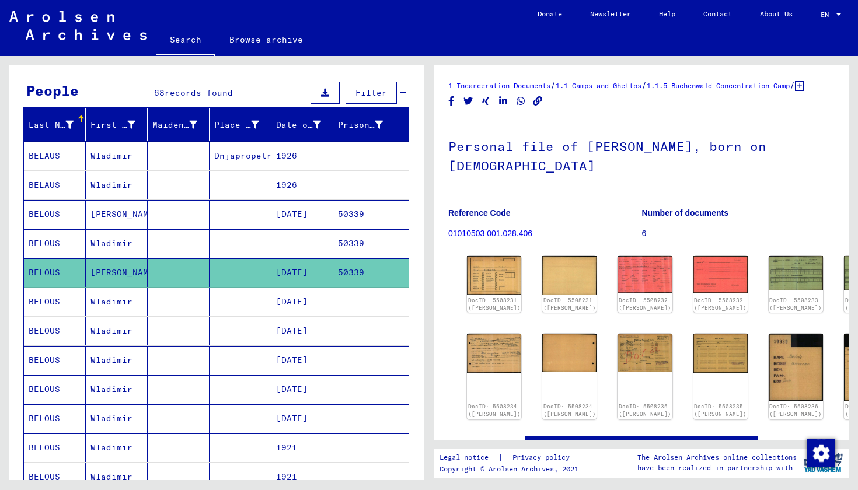
click at [290, 308] on mat-cell "[DATE]" at bounding box center [302, 302] width 62 height 29
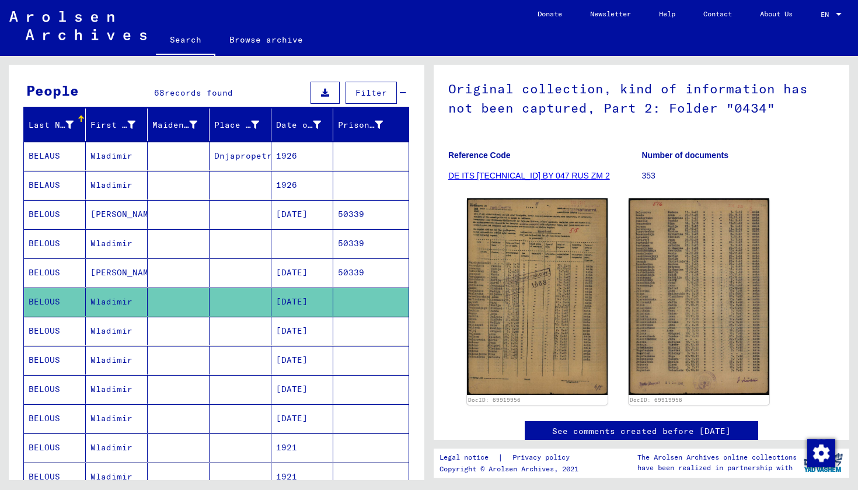
scroll to position [96, 0]
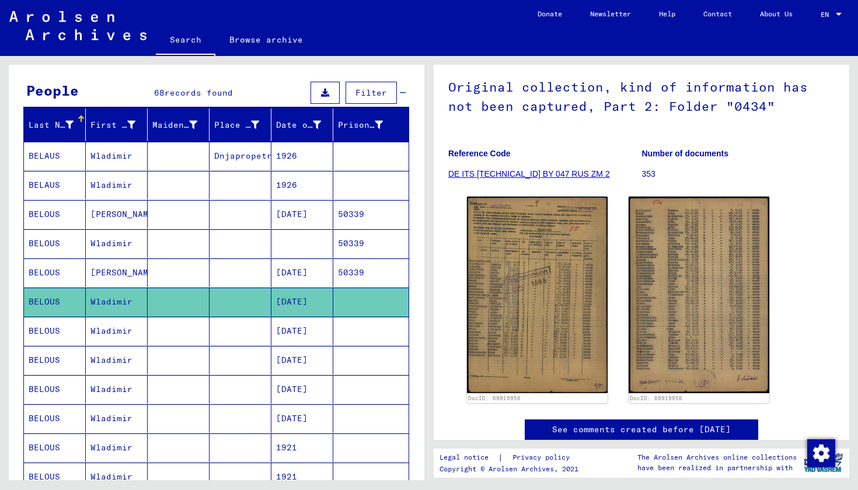
click at [301, 342] on mat-cell "[DATE]" at bounding box center [302, 331] width 62 height 29
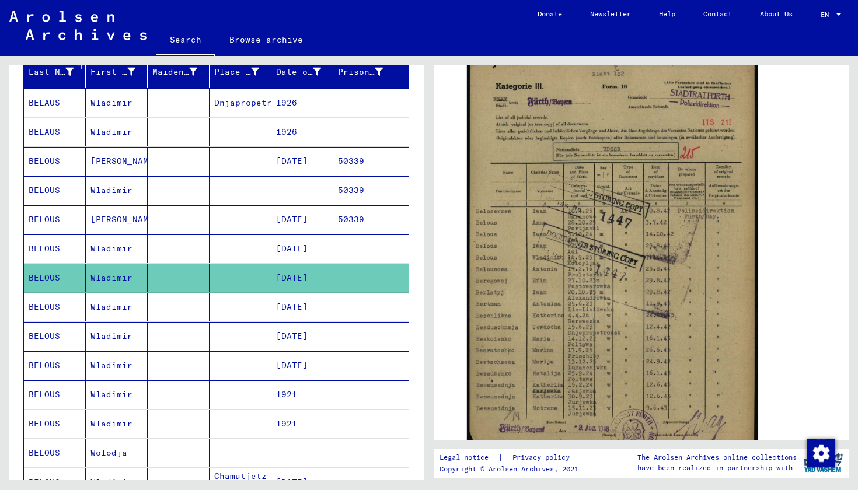
scroll to position [241, 0]
click at [323, 302] on mat-cell "[DATE]" at bounding box center [302, 307] width 62 height 29
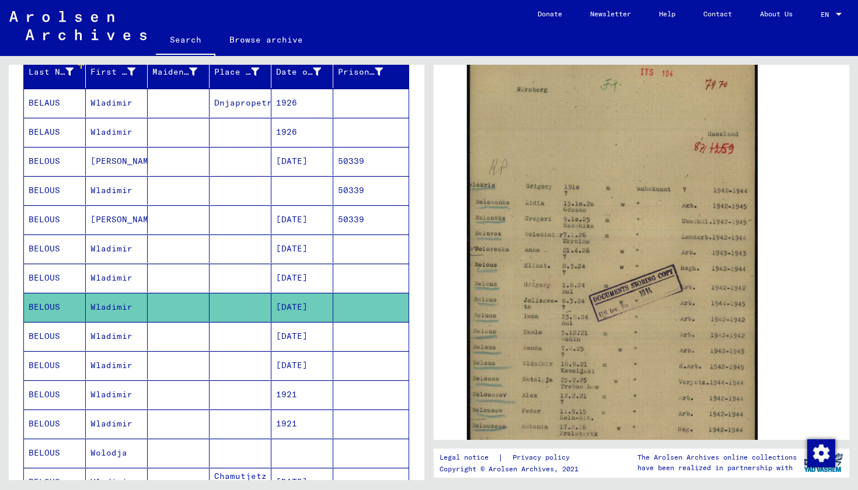
scroll to position [229, 0]
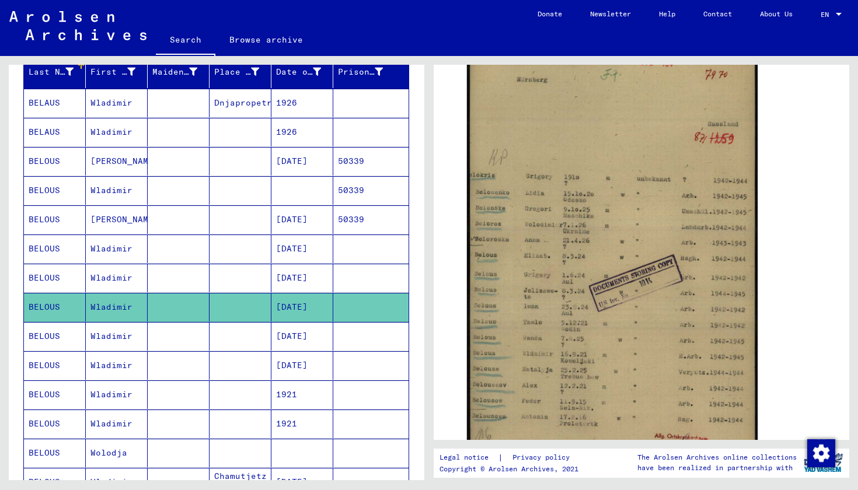
click at [280, 334] on mat-cell "[DATE]" at bounding box center [302, 336] width 62 height 29
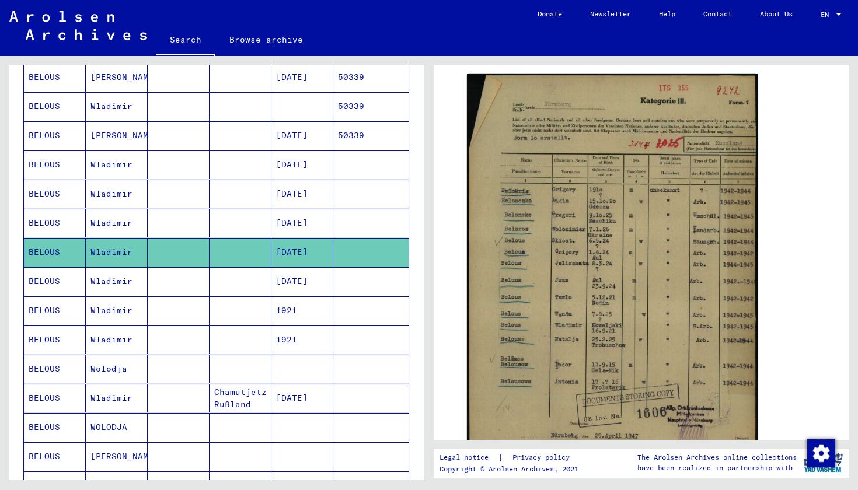
scroll to position [233, 0]
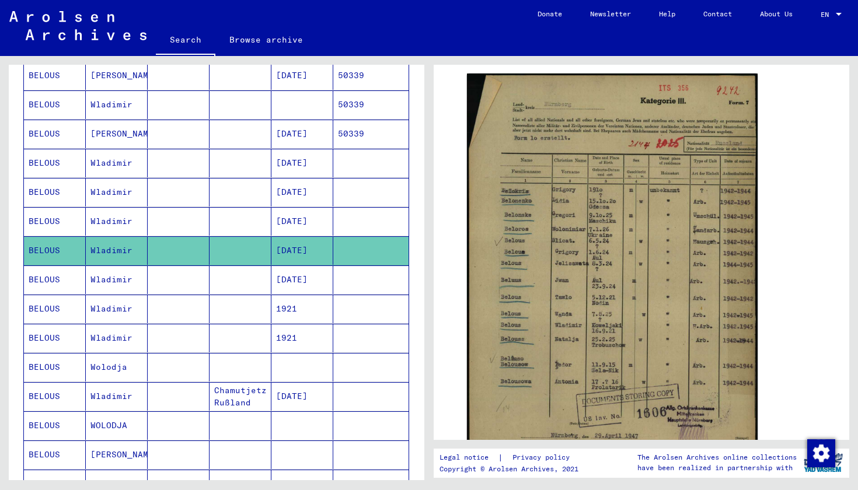
click at [326, 276] on mat-cell "[DATE]" at bounding box center [302, 280] width 62 height 29
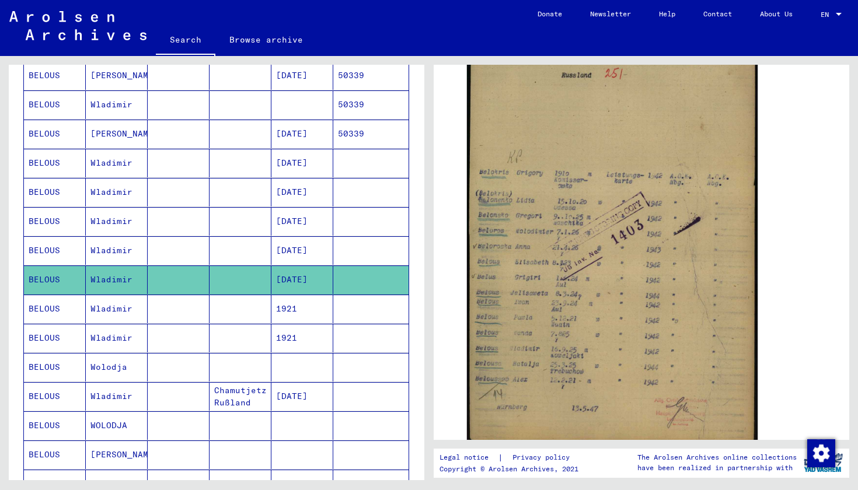
scroll to position [263, 0]
click at [309, 310] on mat-cell "1921" at bounding box center [302, 309] width 62 height 29
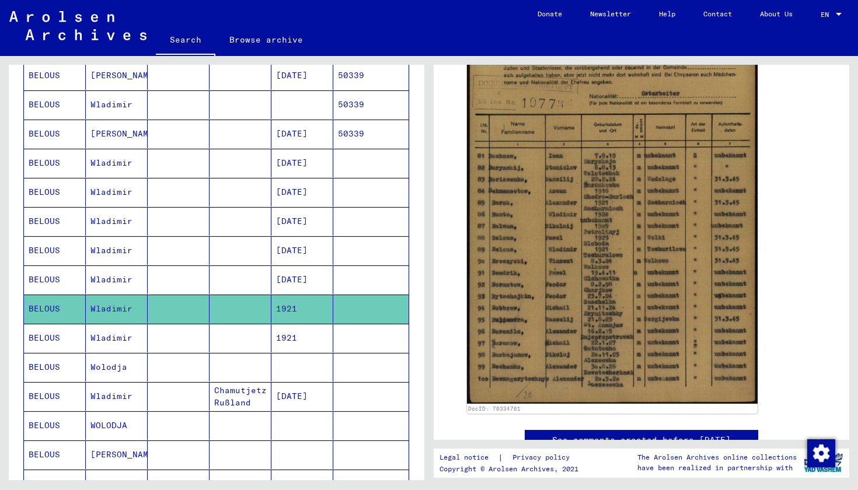
scroll to position [297, 0]
click at [326, 344] on mat-cell "1921" at bounding box center [302, 338] width 62 height 29
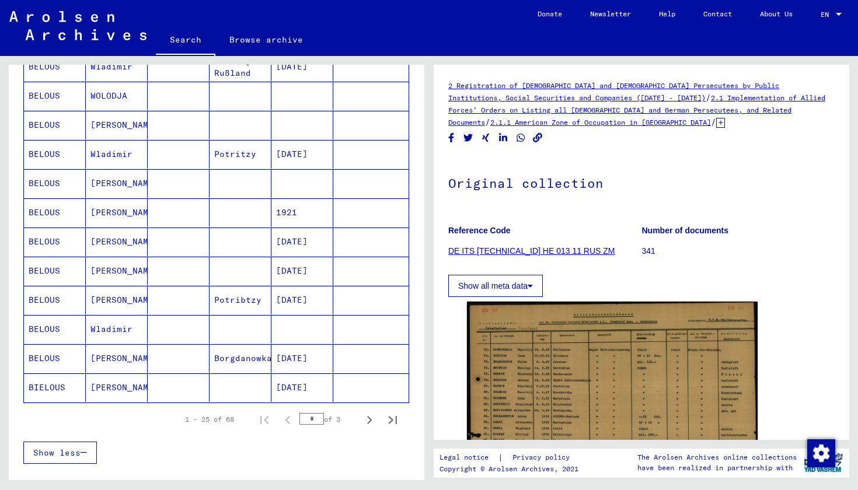
click at [317, 388] on mat-cell "[DATE]" at bounding box center [302, 388] width 62 height 29
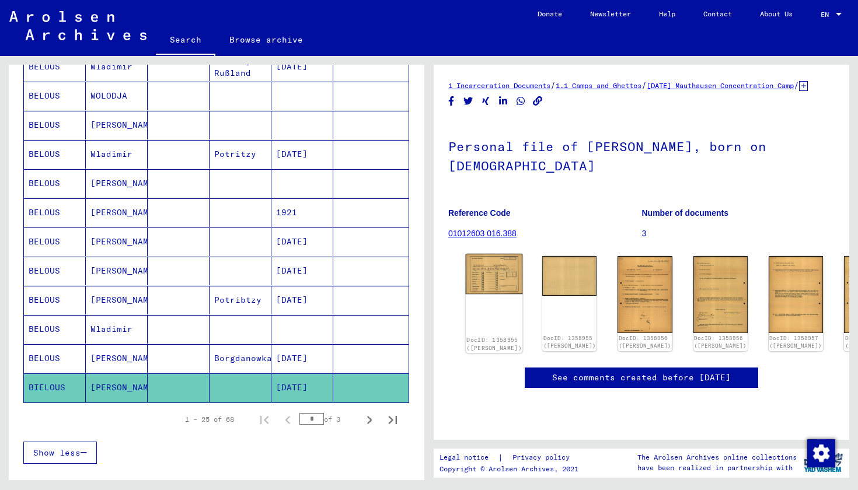
click at [481, 283] on img at bounding box center [494, 274] width 57 height 41
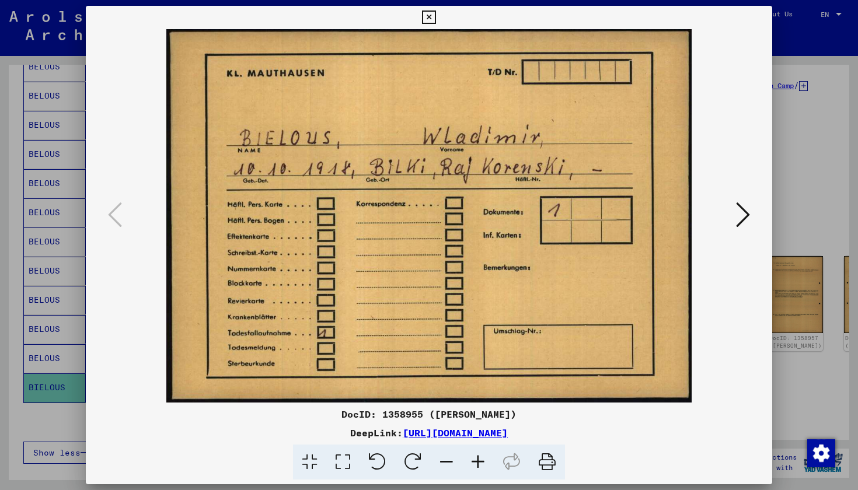
click at [743, 219] on icon at bounding box center [743, 215] width 14 height 28
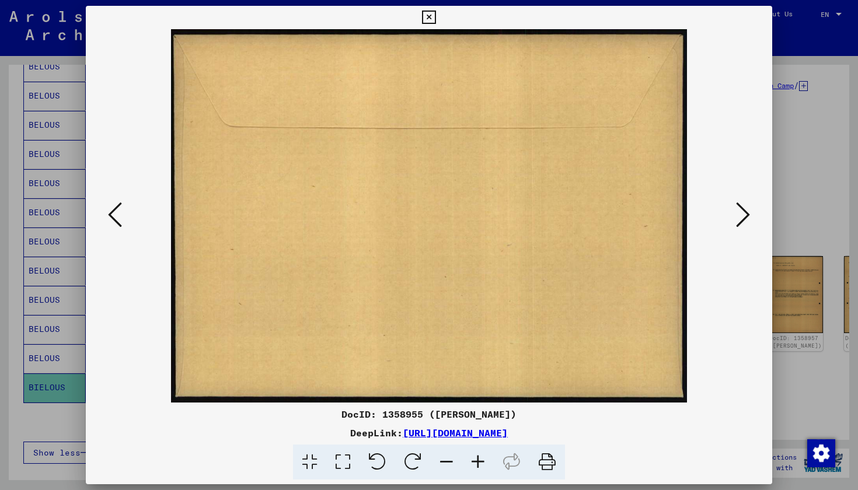
click at [743, 219] on icon at bounding box center [743, 215] width 14 height 28
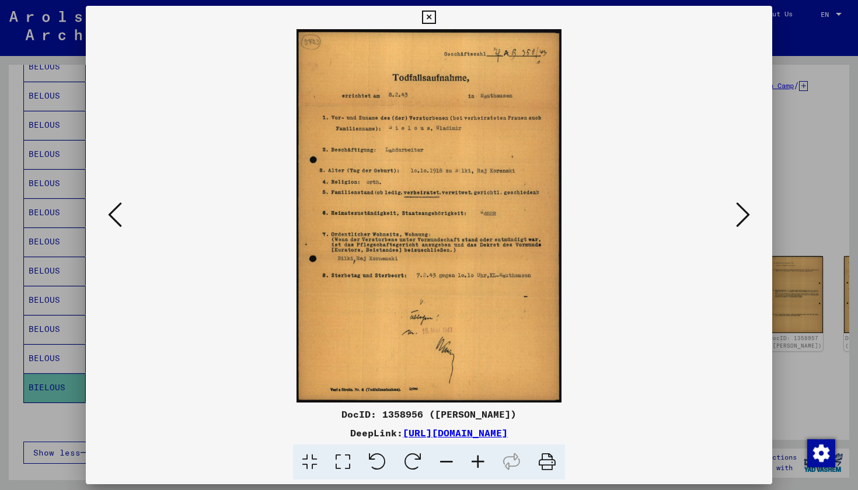
click at [743, 219] on icon at bounding box center [743, 215] width 14 height 28
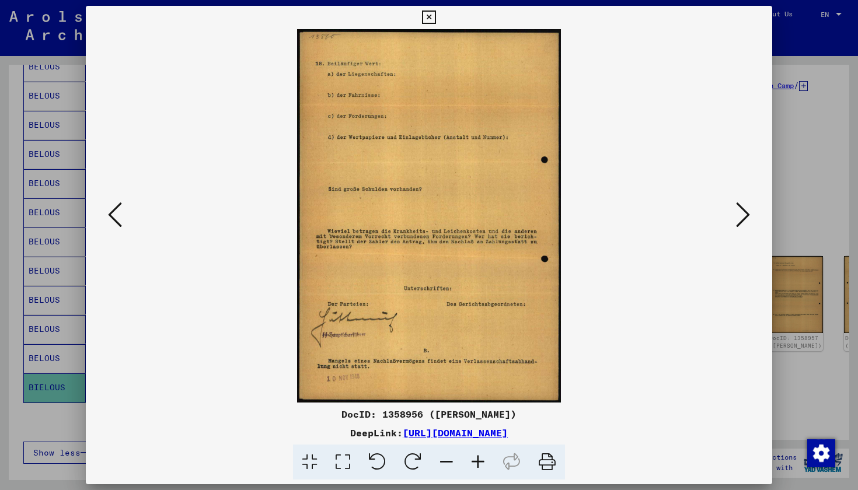
click at [743, 219] on icon at bounding box center [743, 215] width 14 height 28
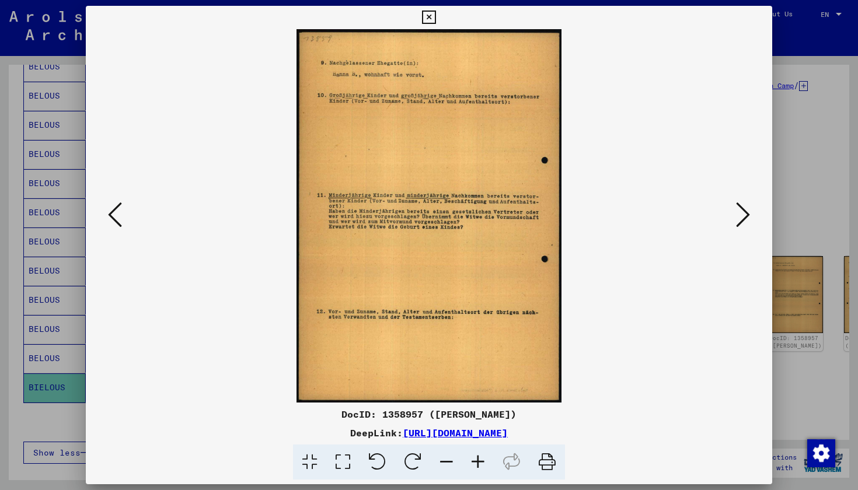
click at [743, 219] on icon at bounding box center [743, 215] width 14 height 28
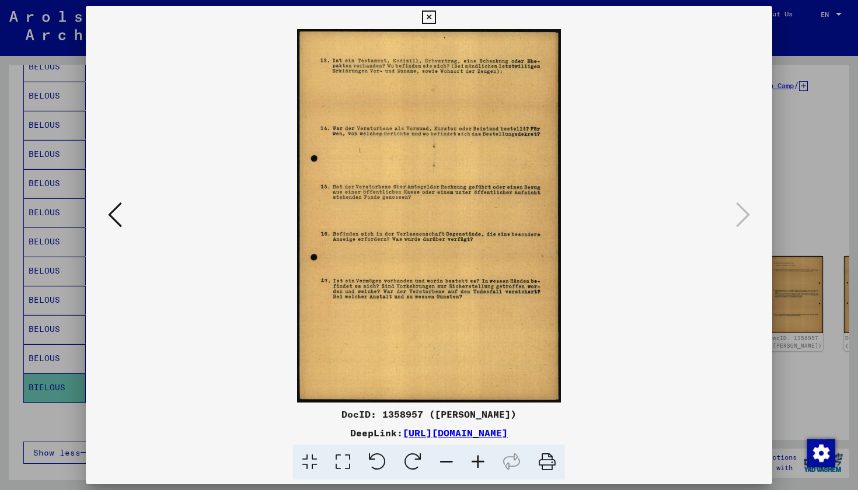
click at [435, 19] on icon at bounding box center [428, 18] width 13 height 14
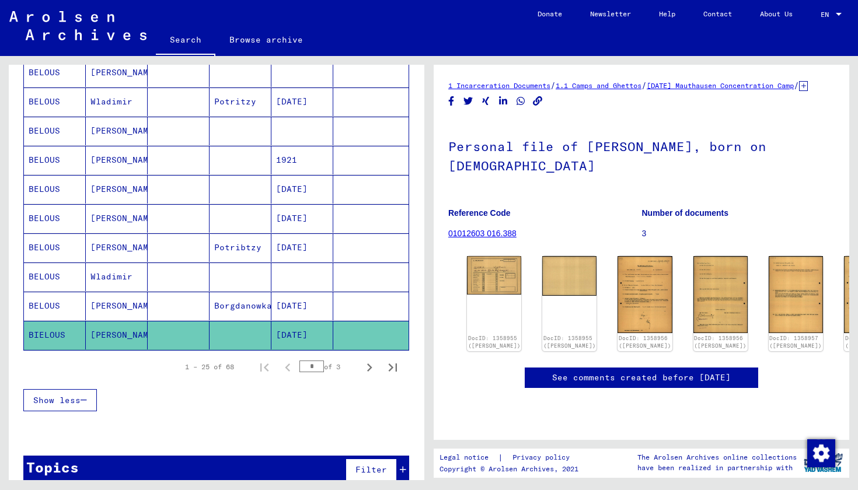
scroll to position [623, 0]
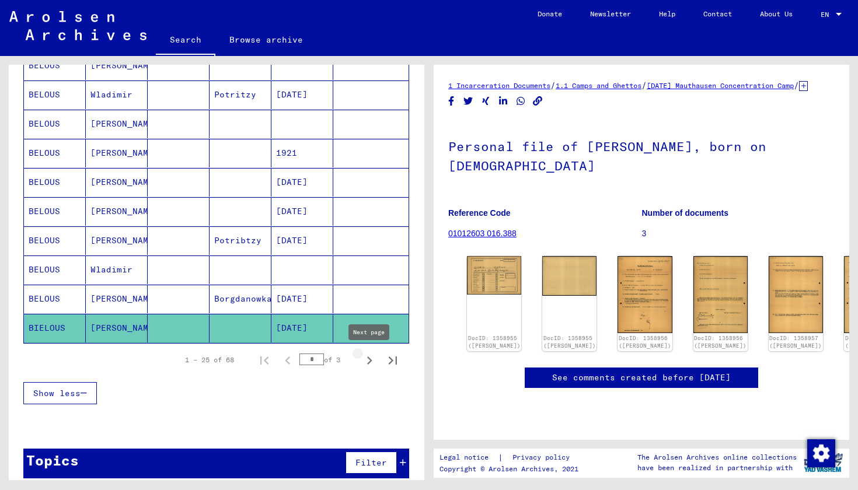
click at [365, 367] on icon "Next page" at bounding box center [369, 361] width 16 height 16
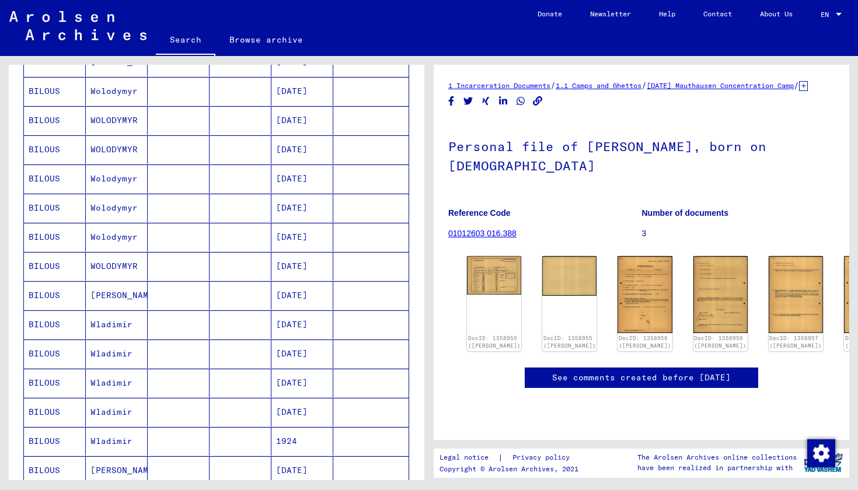
scroll to position [481, 0]
drag, startPoint x: 91, startPoint y: 266, endPoint x: 139, endPoint y: 268, distance: 47.9
click at [139, 268] on mat-cell "WOLODYMYR" at bounding box center [117, 266] width 62 height 29
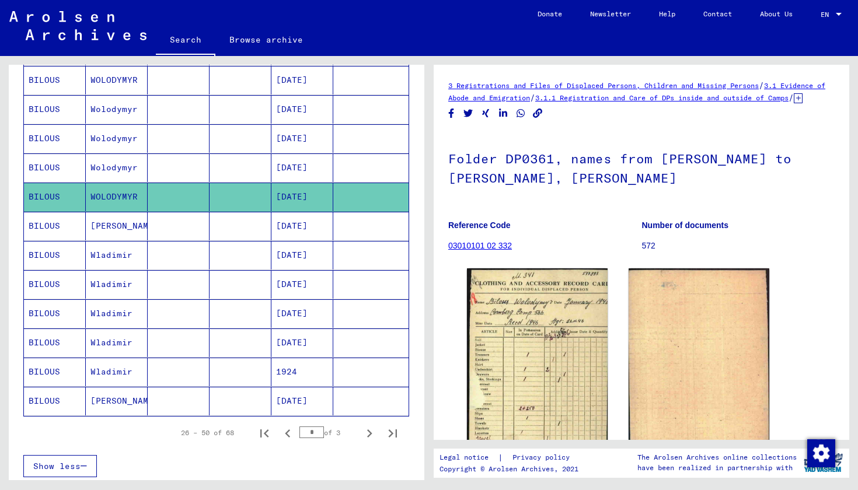
scroll to position [550, 0]
click at [365, 437] on icon "Next page" at bounding box center [369, 433] width 16 height 16
type input "*"
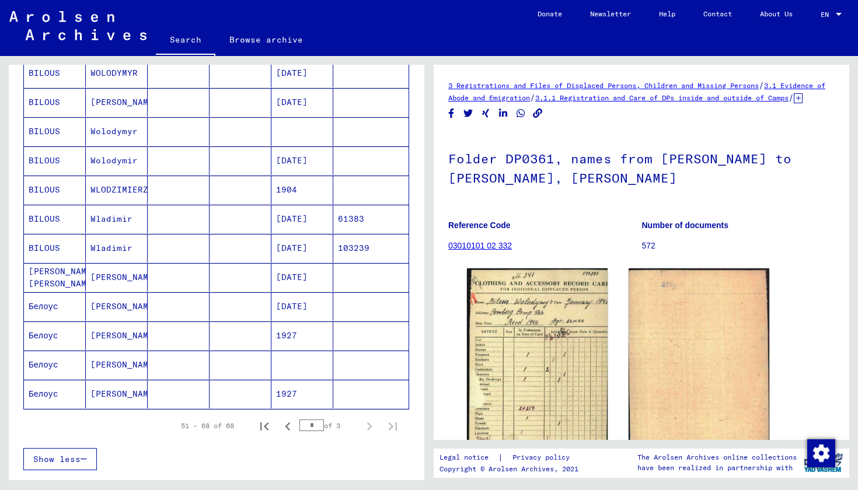
scroll to position [350, 0]
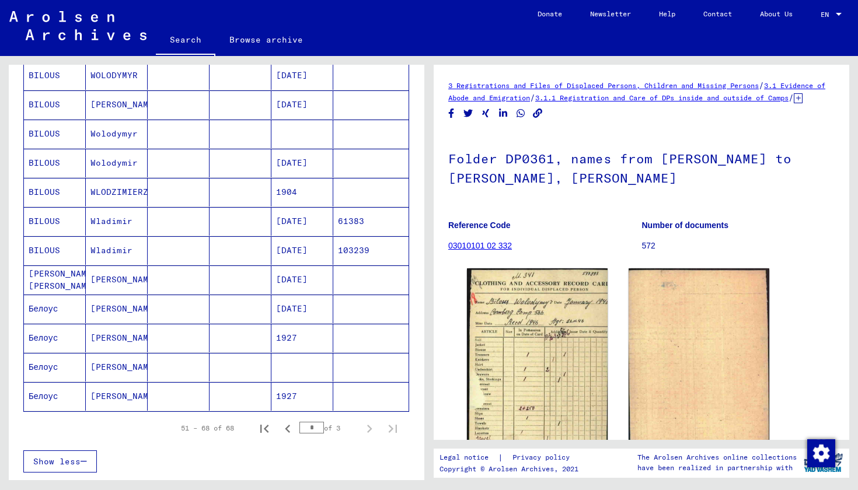
click at [135, 340] on mat-cell "[PERSON_NAME]" at bounding box center [117, 338] width 62 height 29
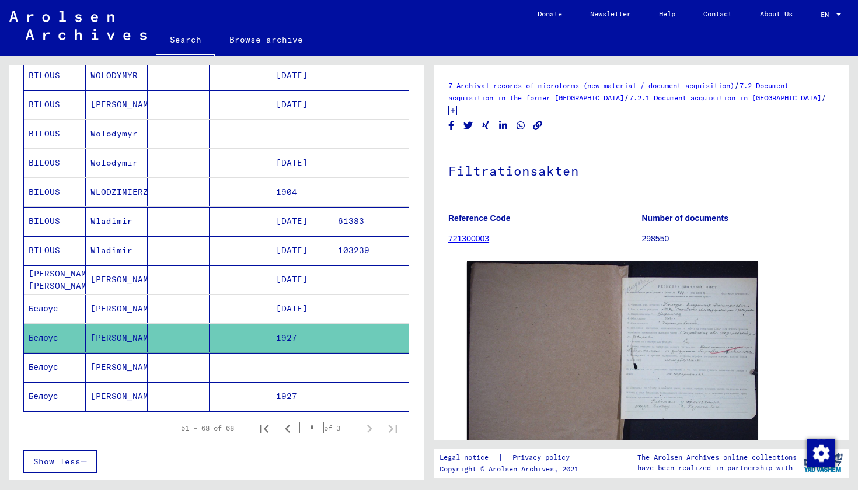
click at [126, 367] on mat-cell "[PERSON_NAME]" at bounding box center [117, 367] width 62 height 29
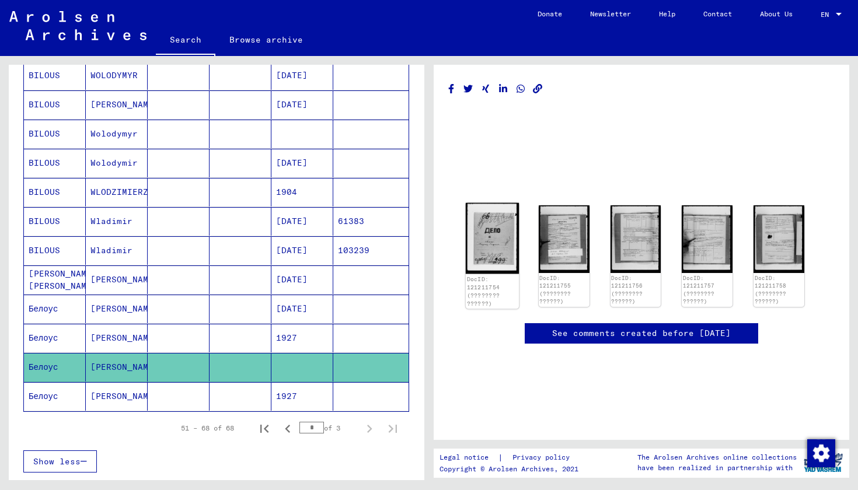
click at [491, 245] on img at bounding box center [492, 238] width 53 height 71
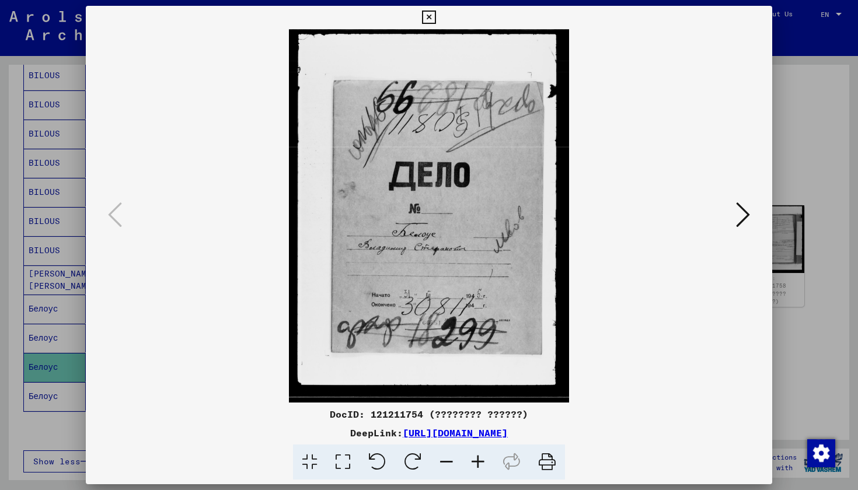
click at [743, 220] on icon at bounding box center [743, 215] width 14 height 28
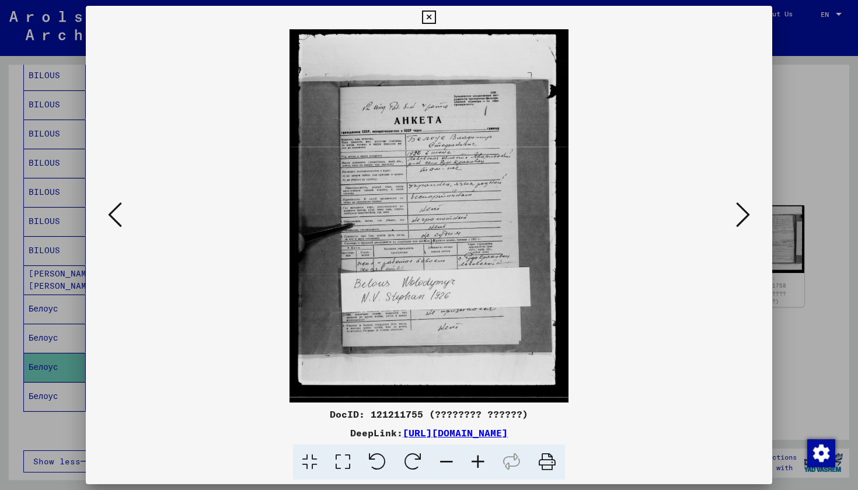
click at [743, 220] on icon at bounding box center [743, 215] width 14 height 28
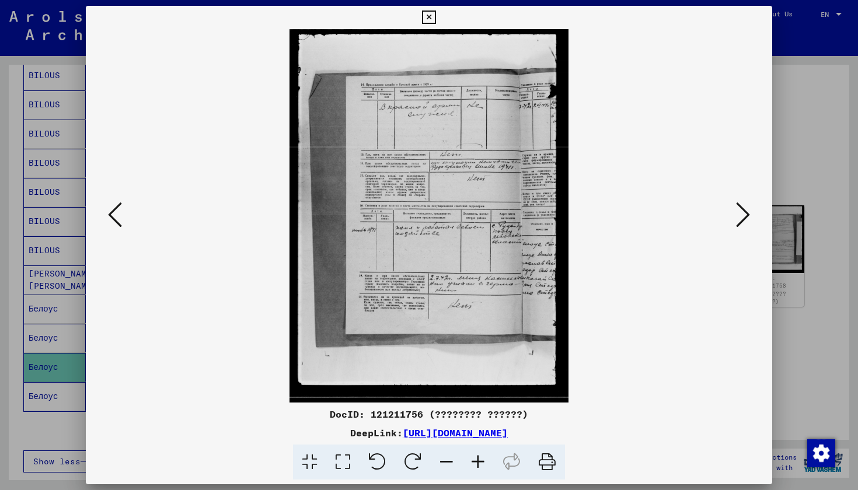
click at [743, 220] on icon at bounding box center [743, 215] width 14 height 28
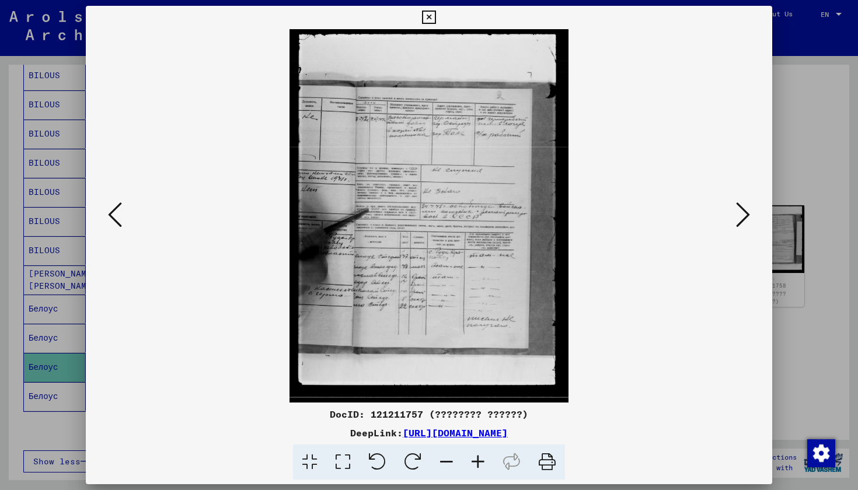
click at [743, 220] on icon at bounding box center [743, 215] width 14 height 28
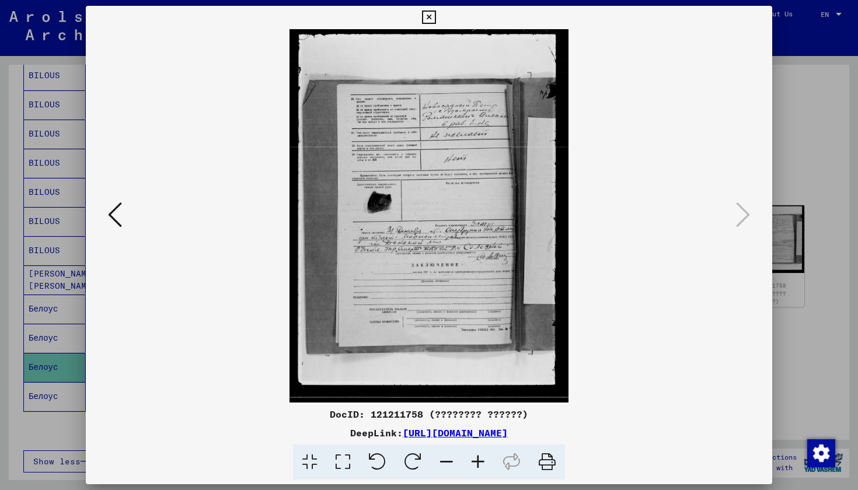
click at [435, 17] on icon at bounding box center [428, 18] width 13 height 14
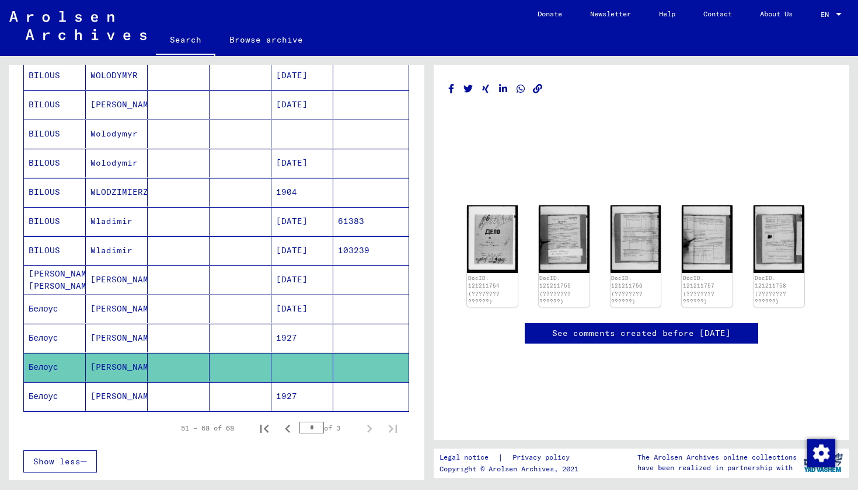
click at [92, 407] on mat-cell "[PERSON_NAME]" at bounding box center [117, 396] width 62 height 29
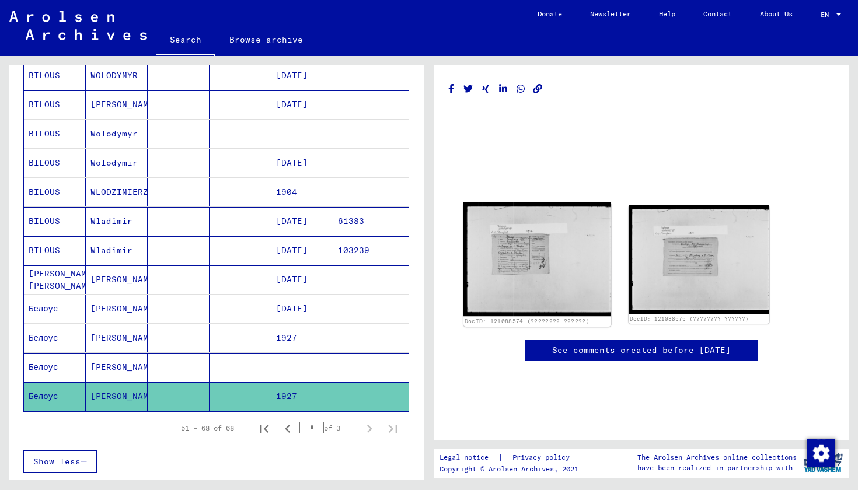
click at [557, 257] on img at bounding box center [537, 260] width 148 height 114
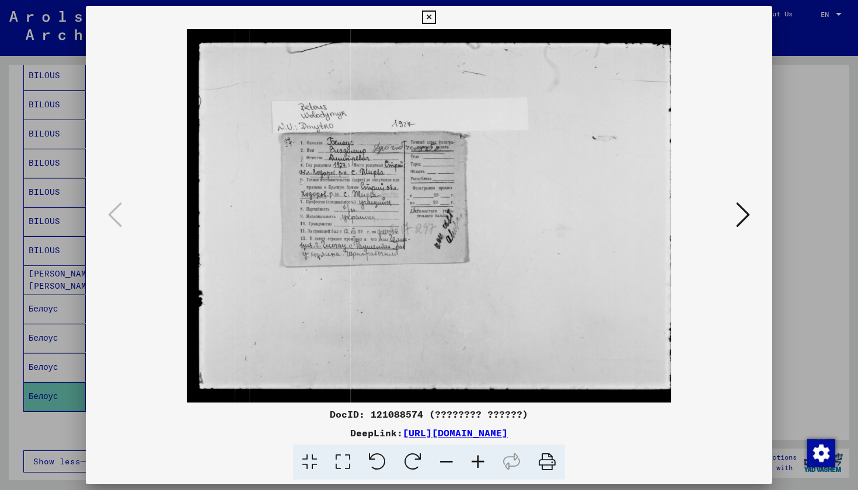
click at [779, 120] on div at bounding box center [429, 245] width 858 height 490
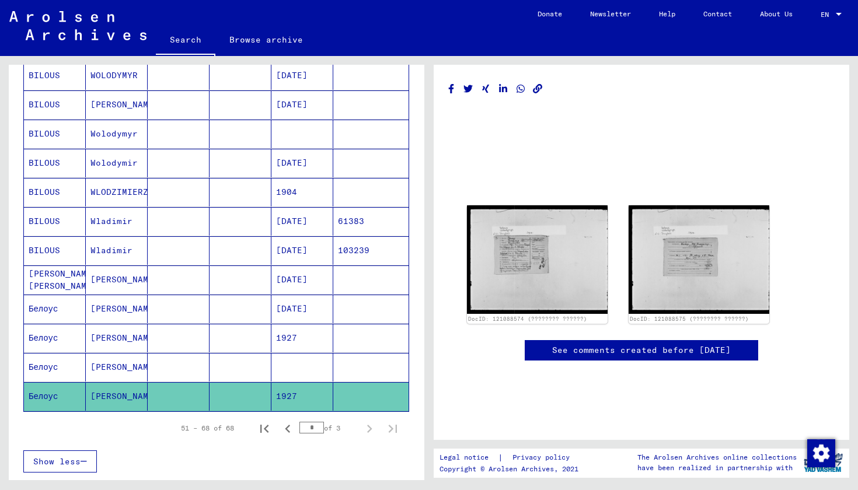
click at [299, 367] on mat-cell at bounding box center [302, 367] width 62 height 29
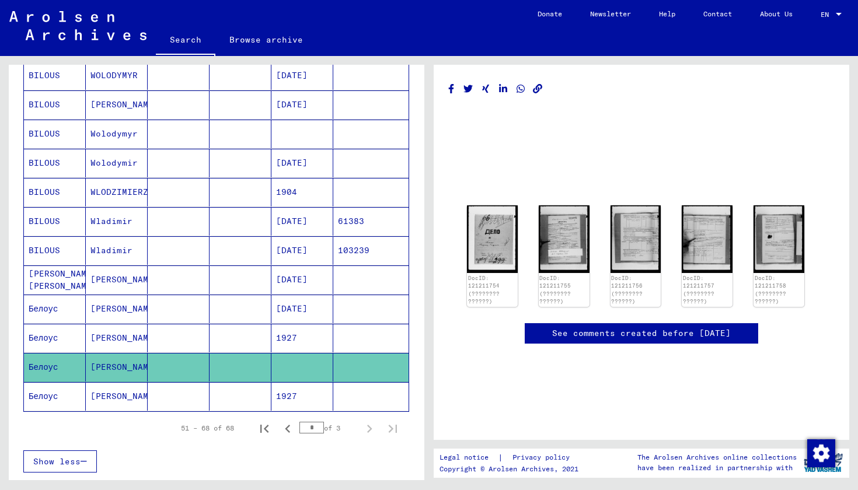
click at [273, 340] on mat-cell "1927" at bounding box center [302, 338] width 62 height 29
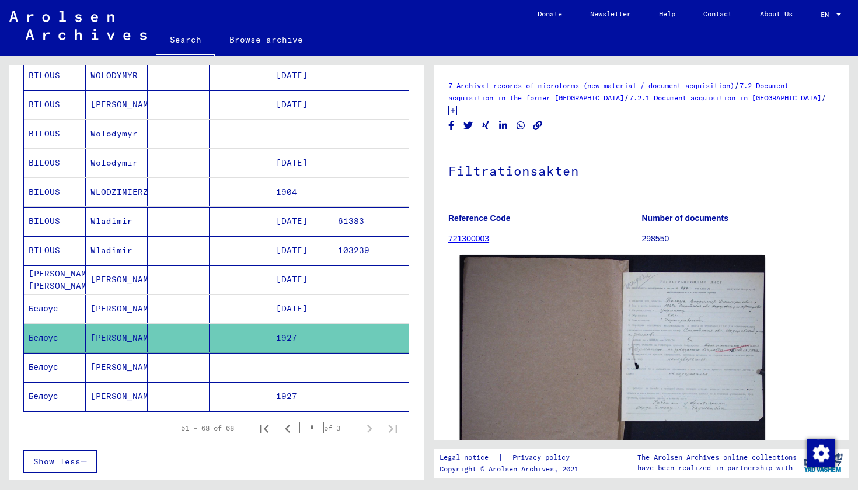
click at [668, 327] on img at bounding box center [612, 376] width 305 height 241
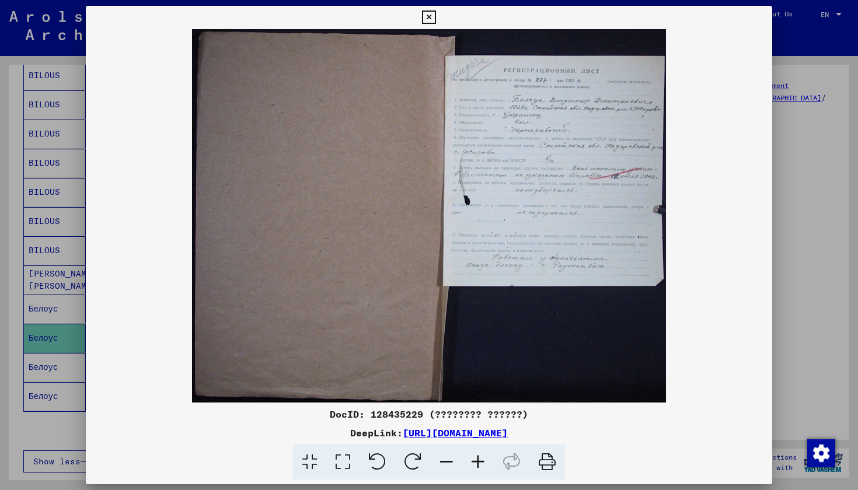
click at [435, 20] on icon at bounding box center [428, 18] width 13 height 14
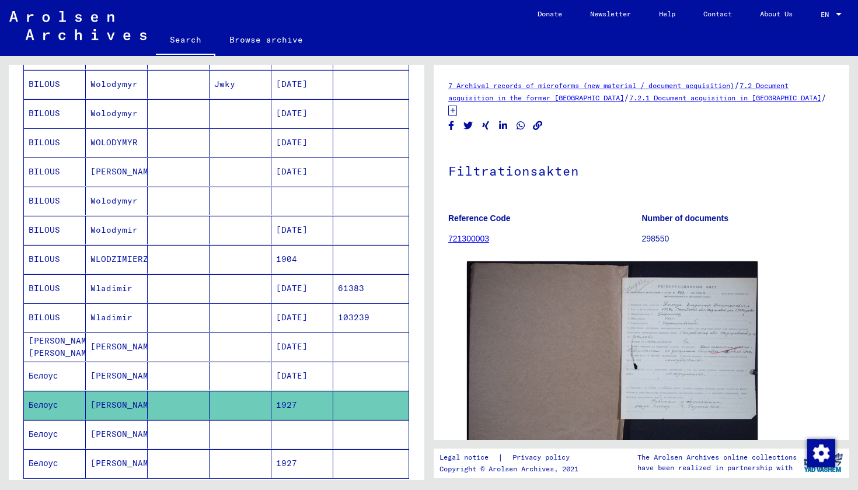
scroll to position [283, 0]
click at [243, 344] on mat-cell at bounding box center [241, 347] width 62 height 29
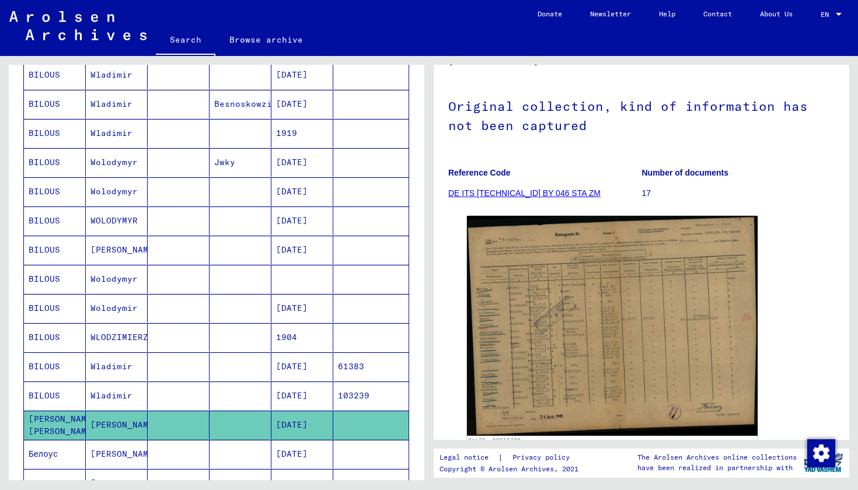
scroll to position [204, 0]
click at [305, 282] on mat-cell at bounding box center [302, 280] width 62 height 29
